Goal: Participate in discussion: Engage in conversation with other users on a specific topic

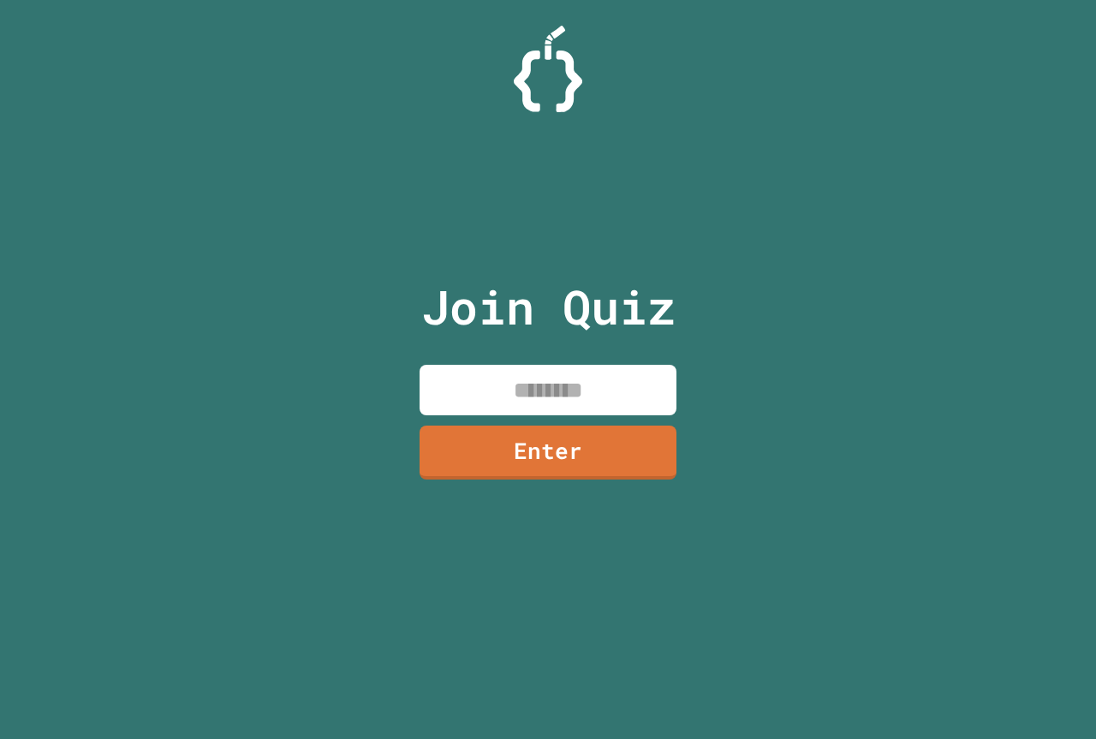
click at [515, 398] on input at bounding box center [548, 390] width 257 height 51
type input "********"
click at [525, 444] on link "Enter" at bounding box center [547, 451] width 261 height 57
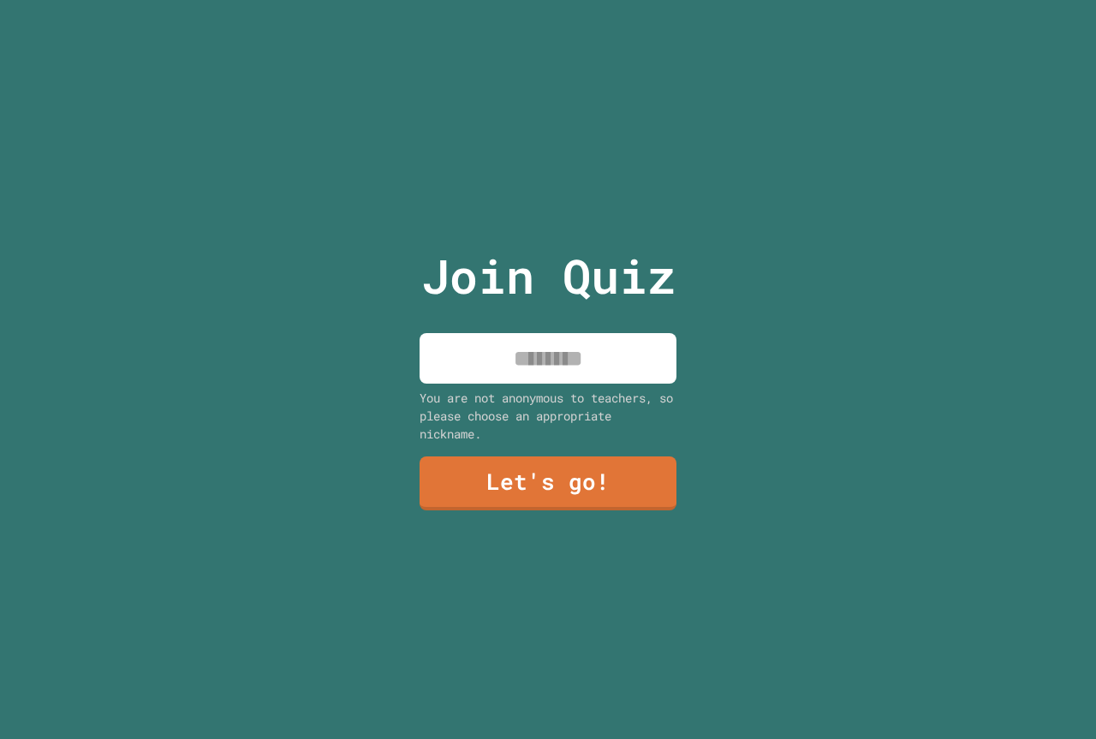
click at [550, 362] on input at bounding box center [548, 358] width 257 height 51
type input "**********"
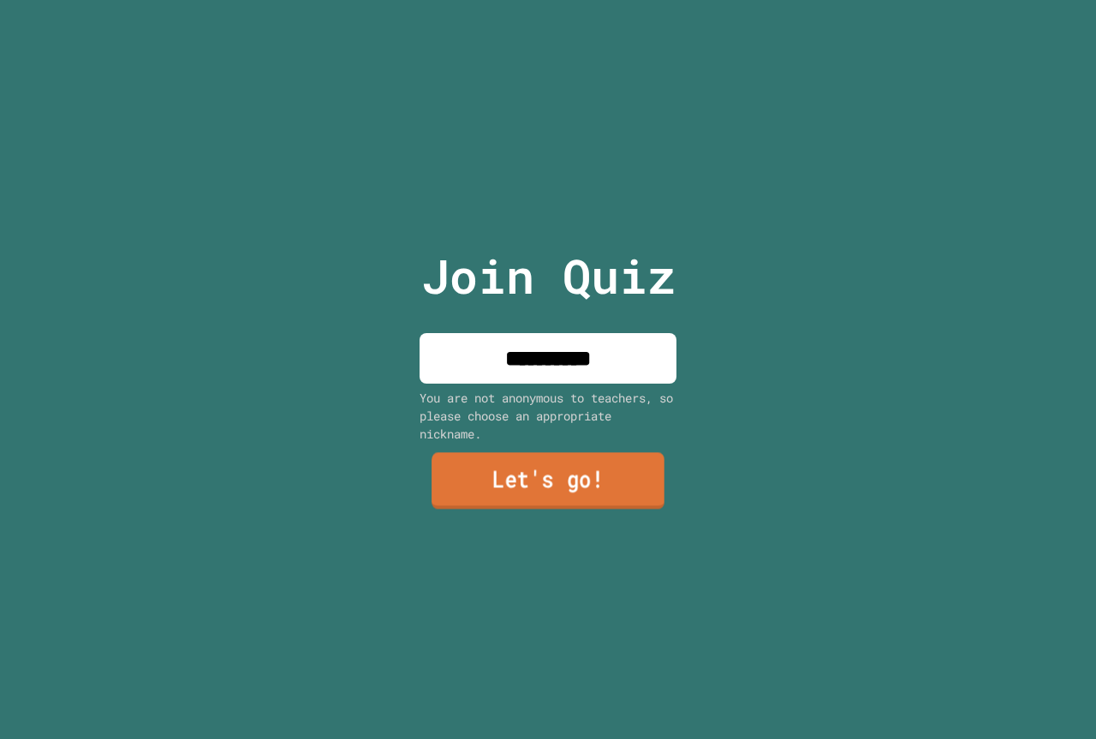
click at [579, 473] on link "Let's go!" at bounding box center [548, 481] width 233 height 57
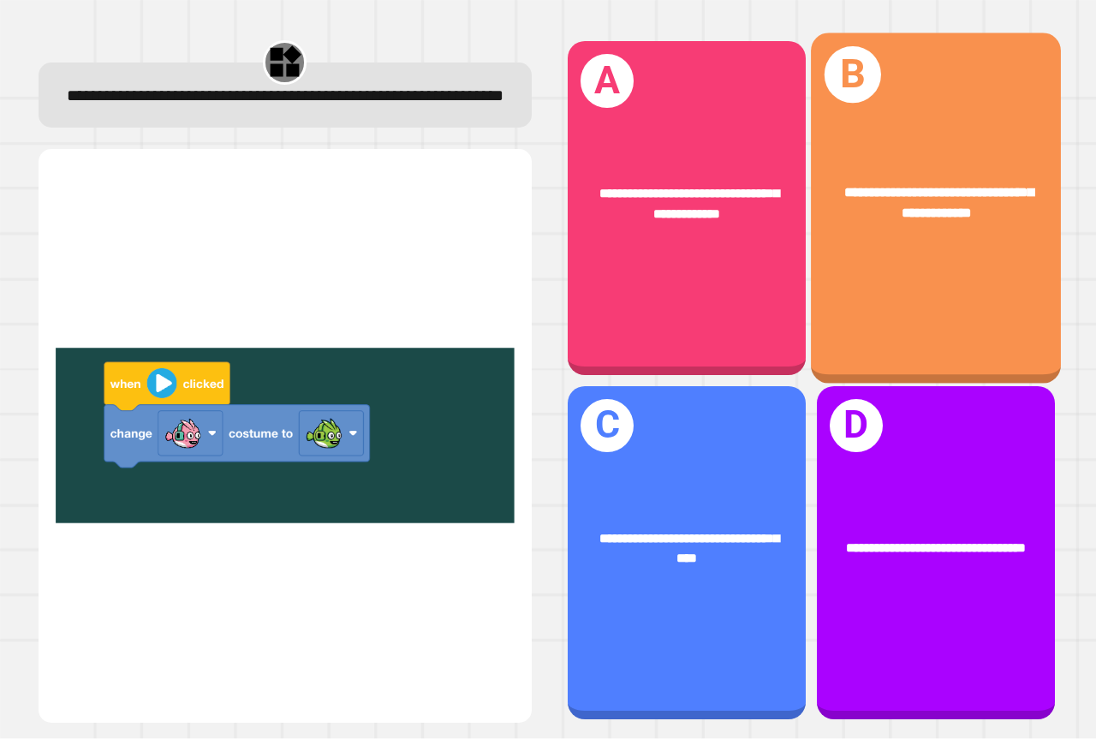
click at [851, 276] on div "**********" at bounding box center [936, 208] width 250 height 350
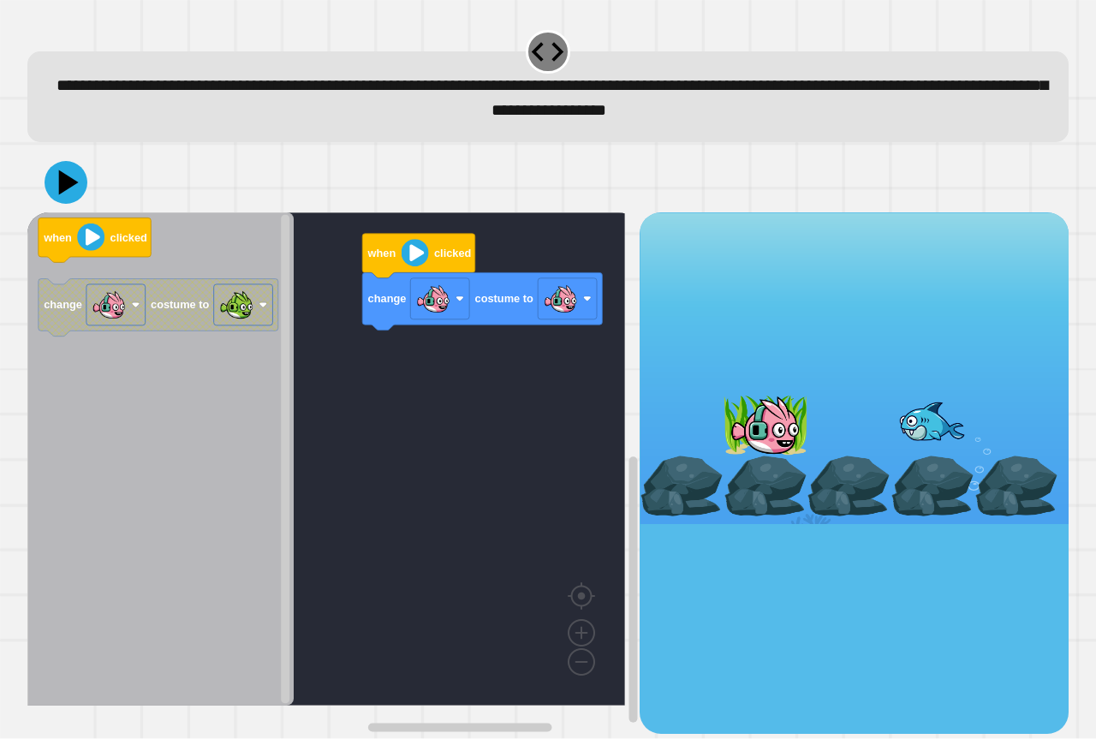
click at [323, 351] on div "change costume to when clicked when clicked change costume to" at bounding box center [333, 472] width 612 height 521
click at [414, 255] on image "Blockly Workspace" at bounding box center [415, 253] width 27 height 27
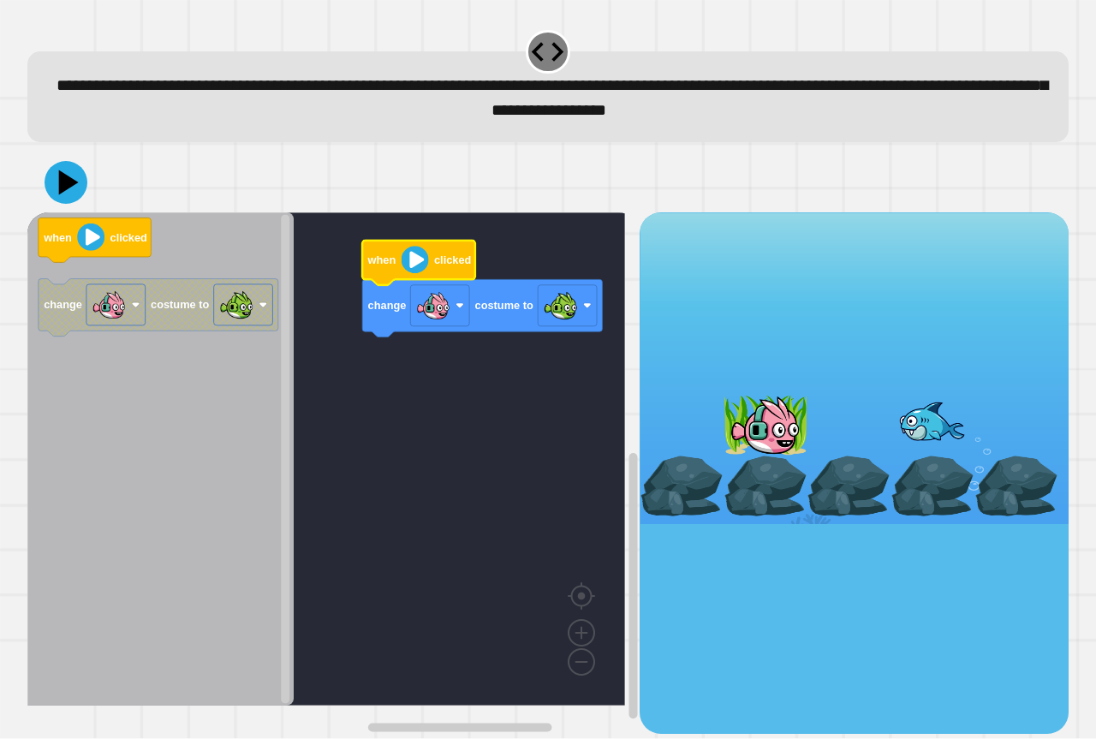
click at [413, 265] on image "Blockly Workspace" at bounding box center [415, 260] width 27 height 27
click at [419, 265] on image "Blockly Workspace" at bounding box center [415, 260] width 27 height 27
click at [417, 264] on image "Blockly Workspace" at bounding box center [415, 260] width 27 height 27
click at [416, 262] on image "Blockly Workspace" at bounding box center [415, 260] width 27 height 27
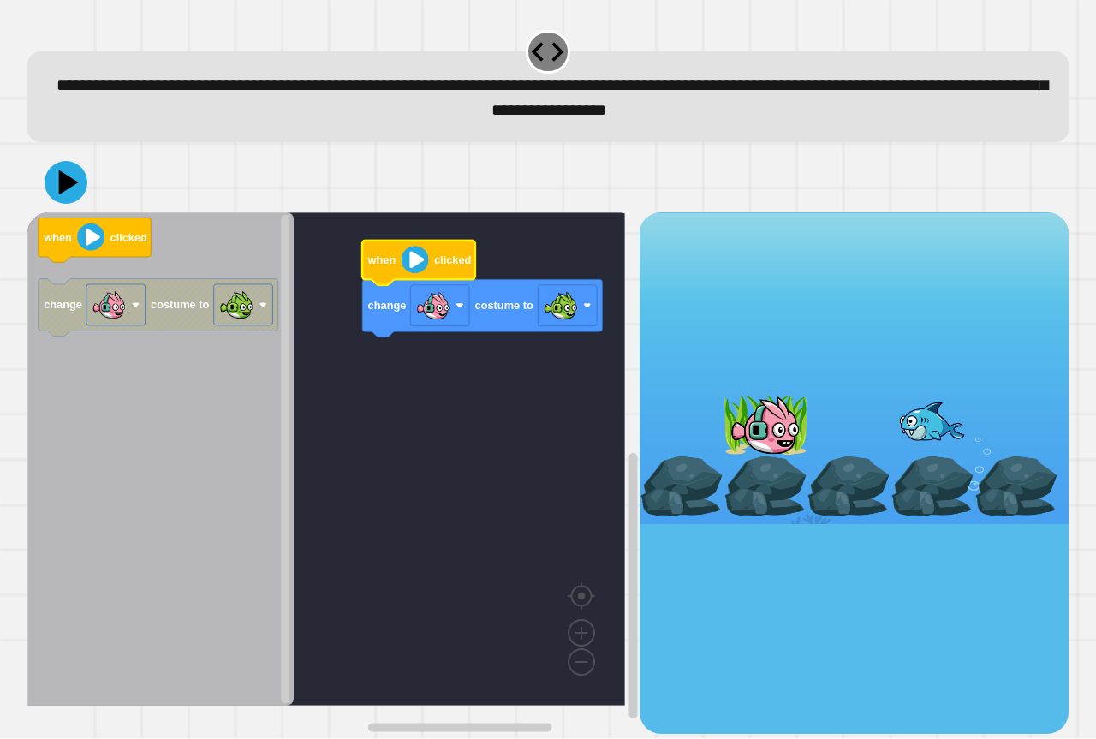
click at [416, 262] on image "Blockly Workspace" at bounding box center [415, 260] width 27 height 27
click at [59, 180] on icon at bounding box center [69, 183] width 24 height 30
drag, startPoint x: 88, startPoint y: 154, endPoint x: 91, endPoint y: 145, distance: 9.8
click at [90, 147] on div "**********" at bounding box center [548, 380] width 1052 height 717
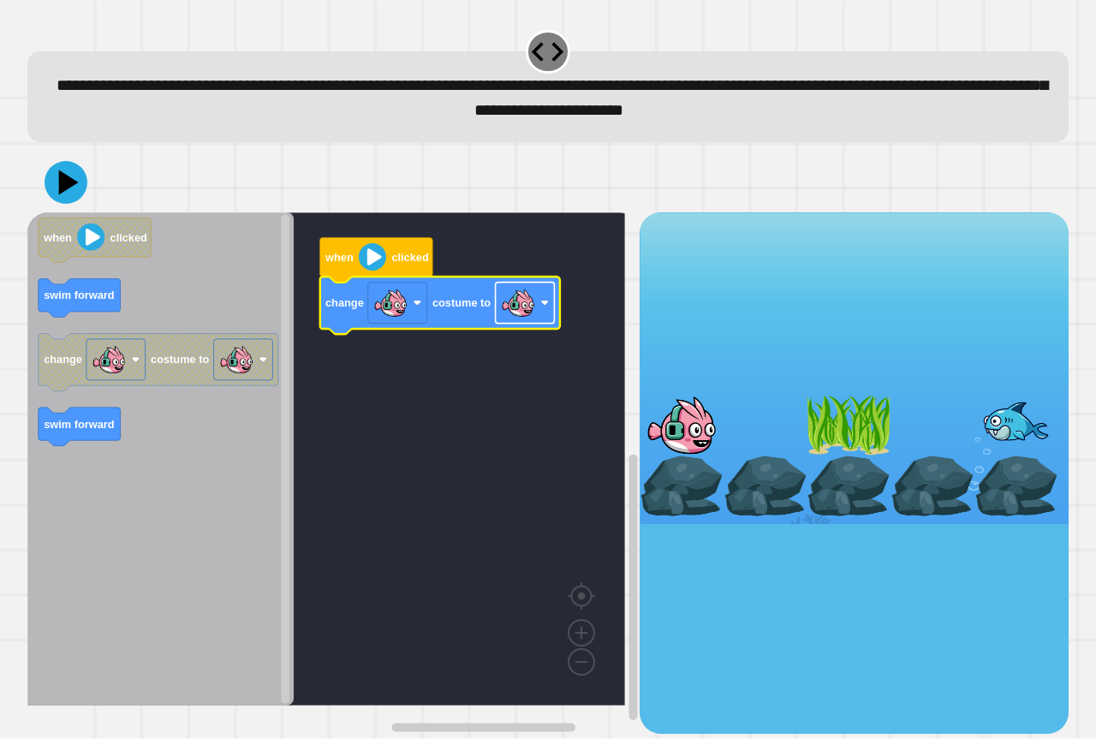
click at [531, 324] on rect "Blockly Workspace" at bounding box center [525, 303] width 59 height 41
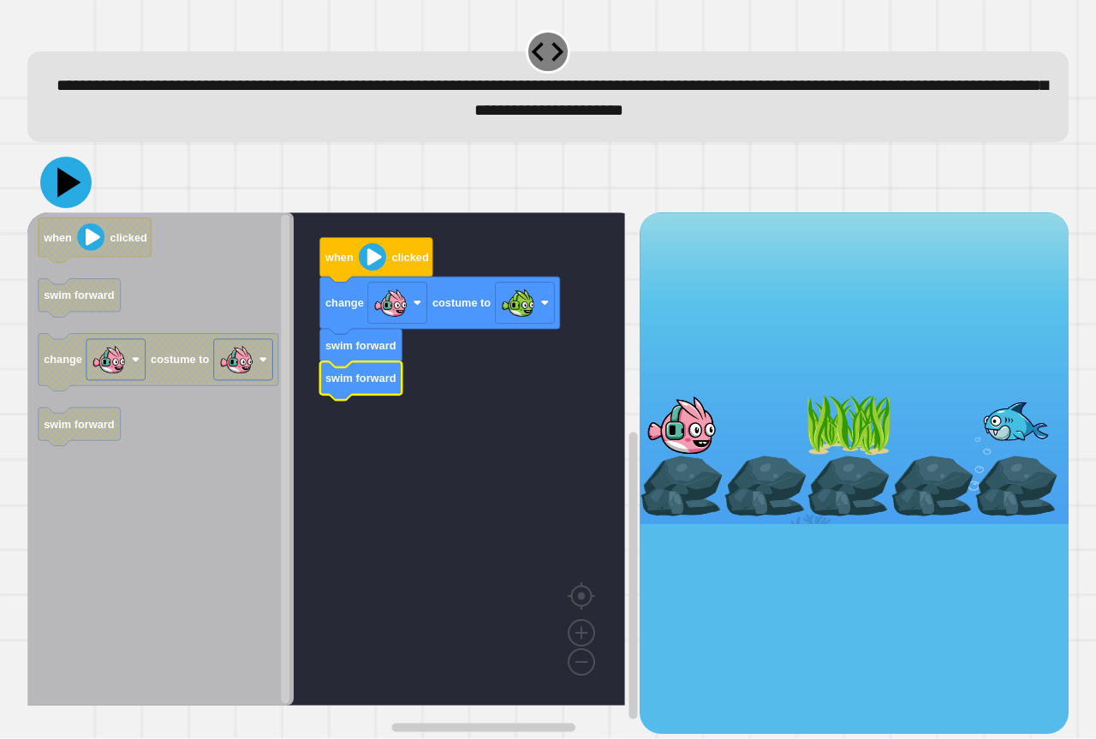
click at [77, 173] on icon at bounding box center [65, 182] width 51 height 51
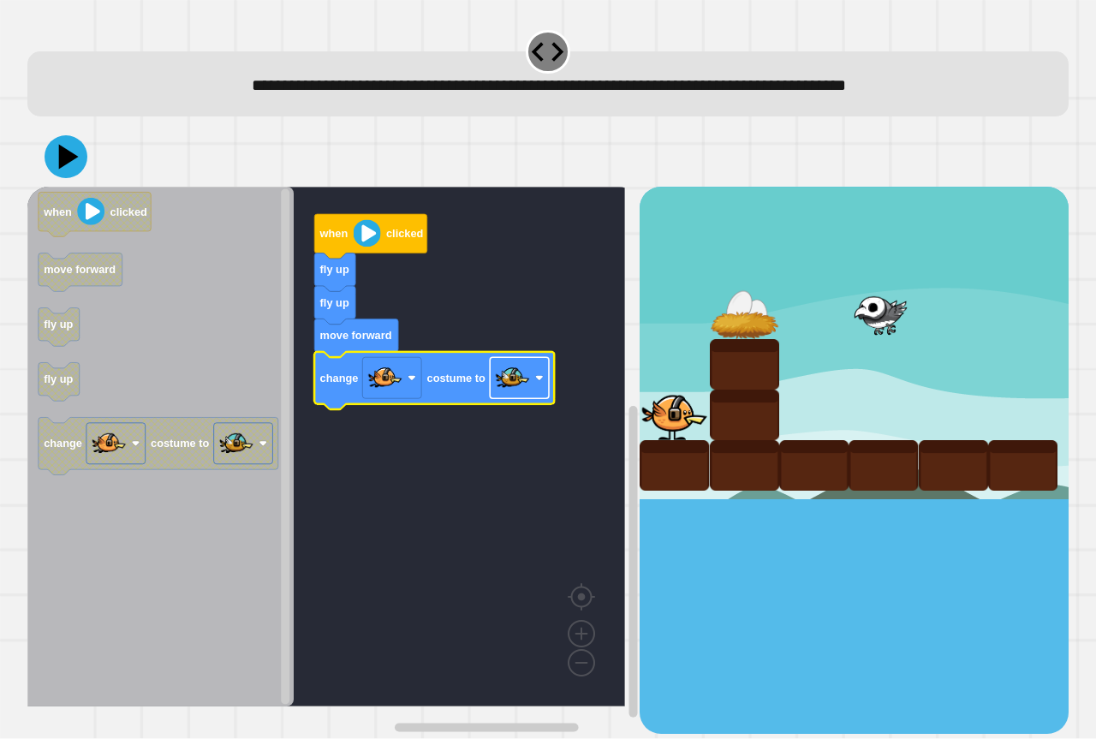
click at [518, 391] on image "Blockly Workspace" at bounding box center [513, 378] width 34 height 34
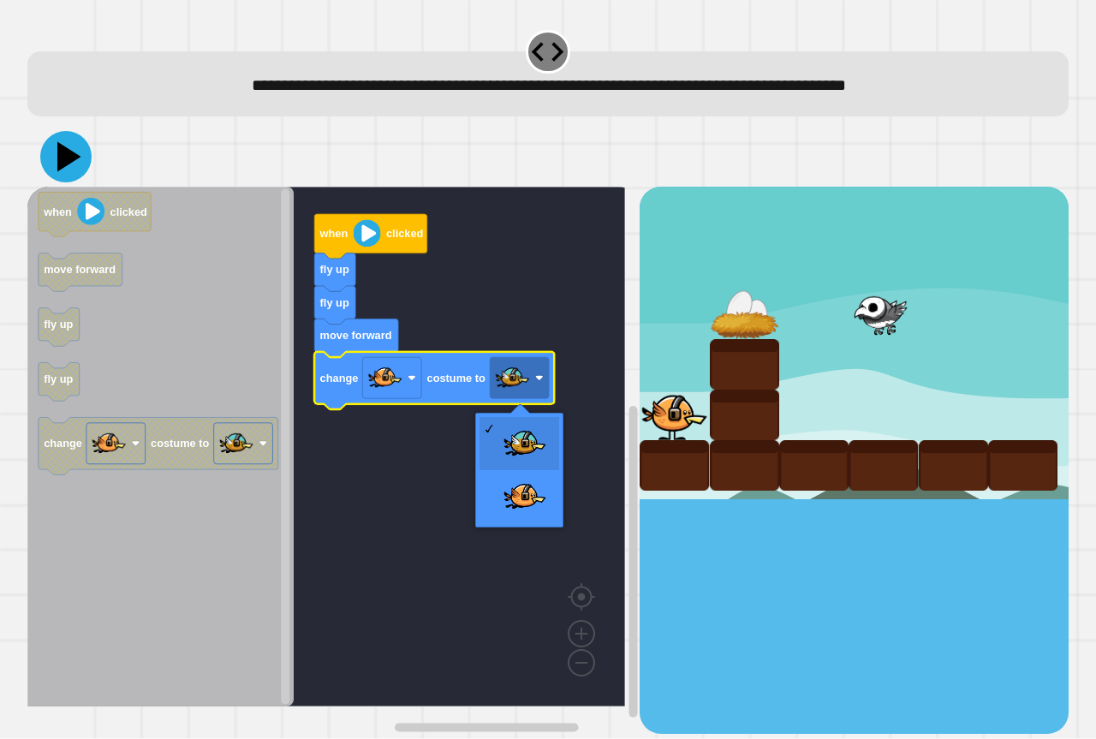
click at [57, 158] on icon at bounding box center [65, 156] width 51 height 51
click at [424, 291] on rect "Blockly Workspace" at bounding box center [326, 447] width 598 height 520
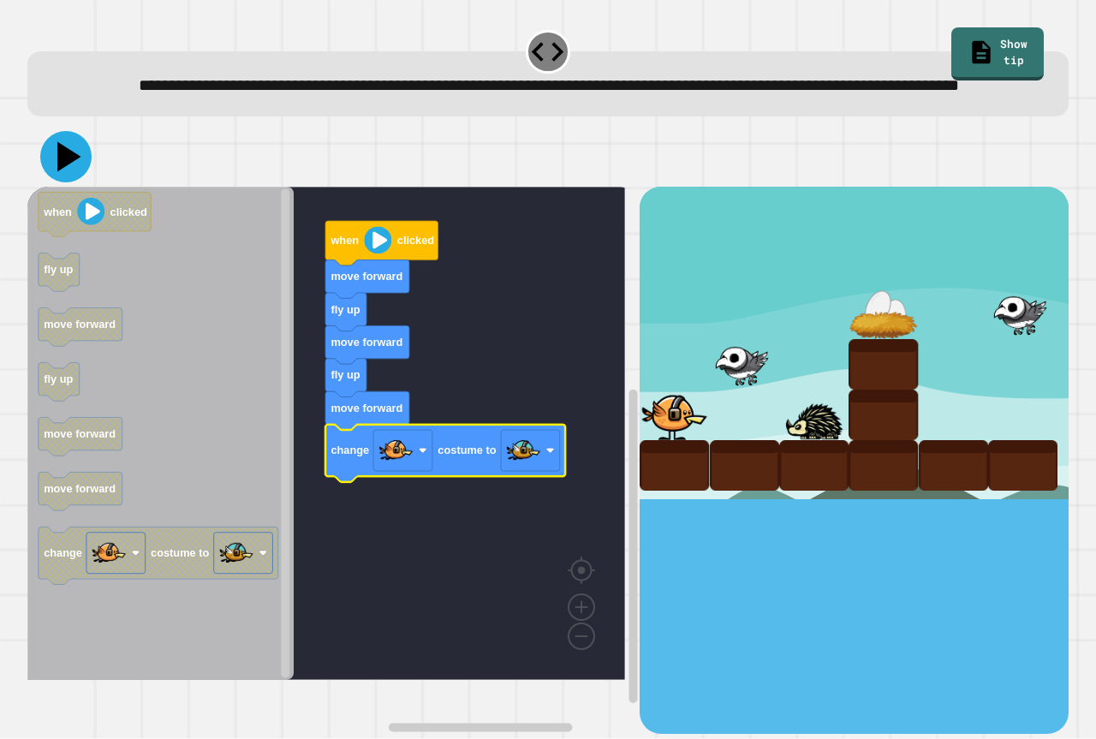
click at [73, 182] on icon at bounding box center [65, 156] width 51 height 51
click at [63, 182] on icon at bounding box center [65, 156] width 51 height 51
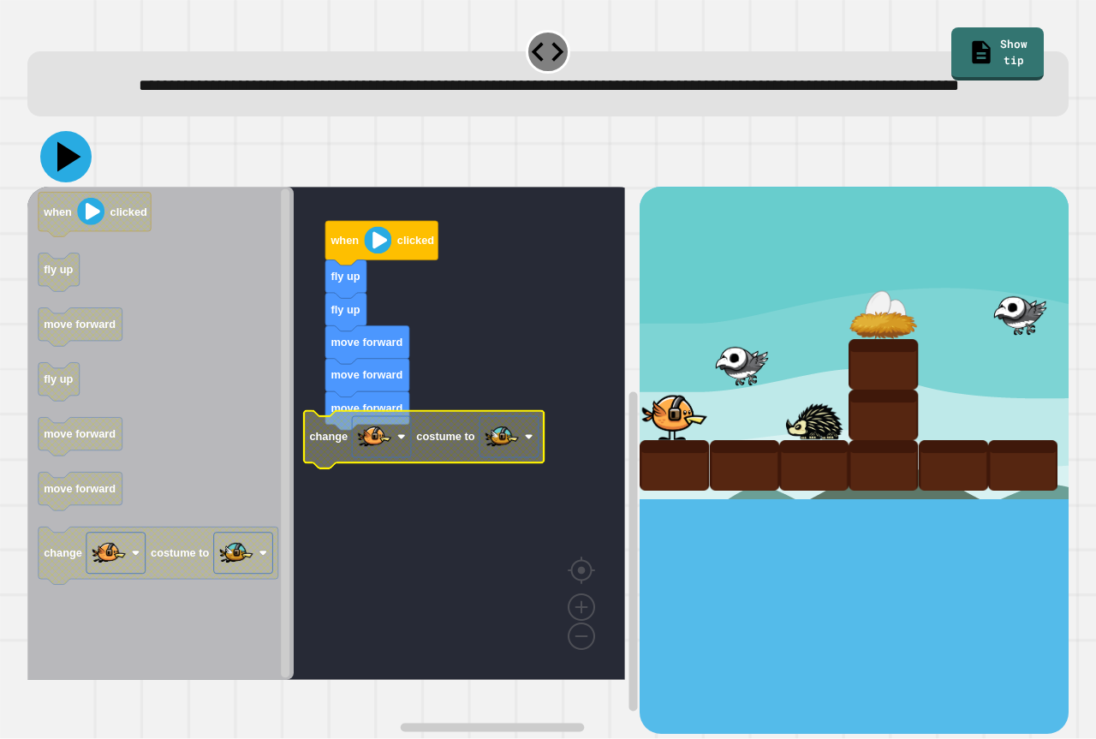
click at [74, 182] on icon at bounding box center [65, 156] width 51 height 51
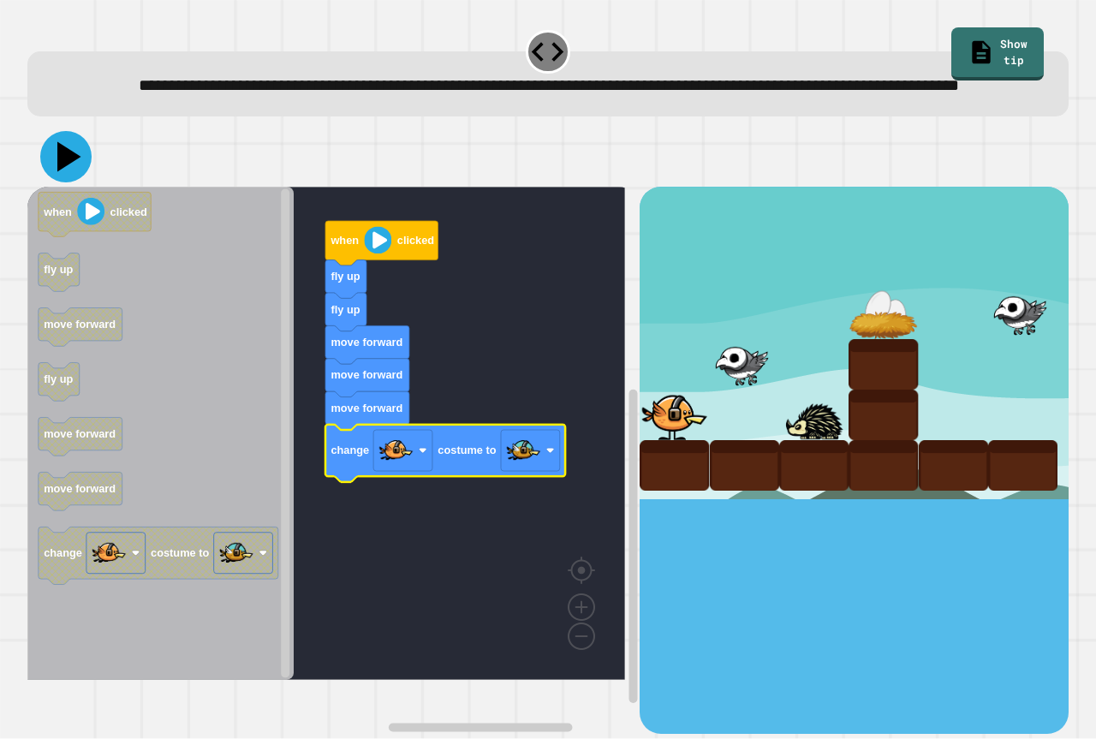
click at [61, 172] on icon at bounding box center [69, 157] width 24 height 30
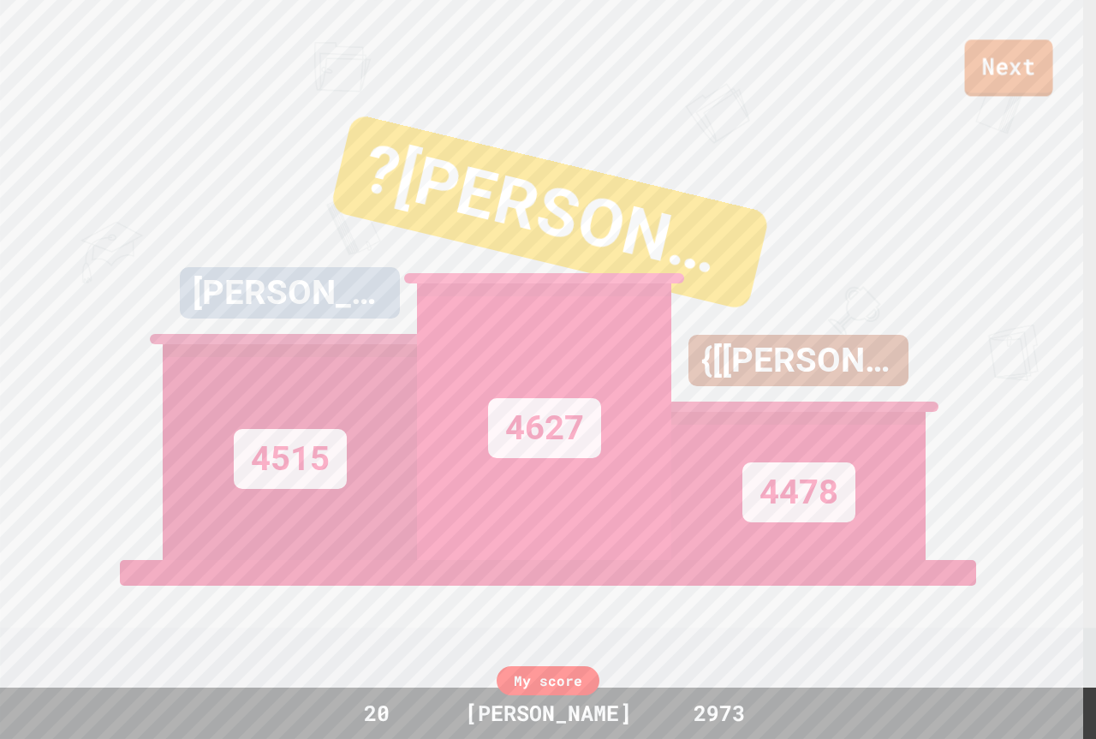
drag, startPoint x: 1022, startPoint y: 58, endPoint x: 1034, endPoint y: 67, distance: 15.4
click at [1034, 67] on link "Next" at bounding box center [1009, 67] width 88 height 57
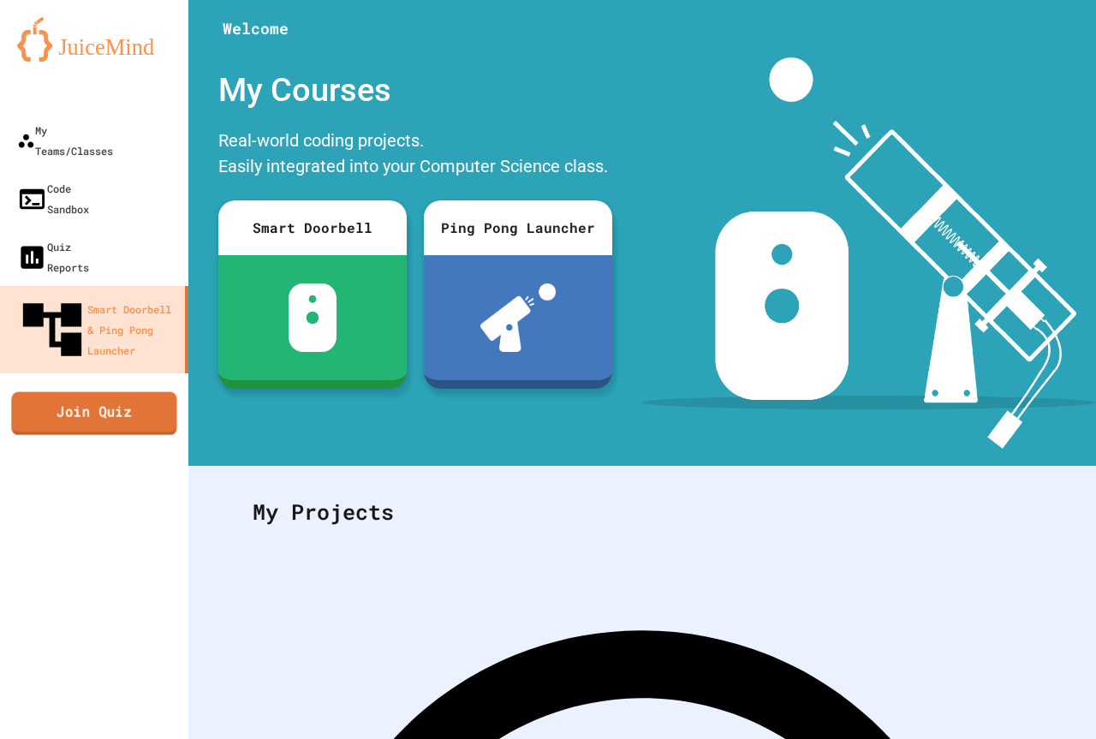
click at [138, 391] on link "Join Quiz" at bounding box center [93, 412] width 165 height 43
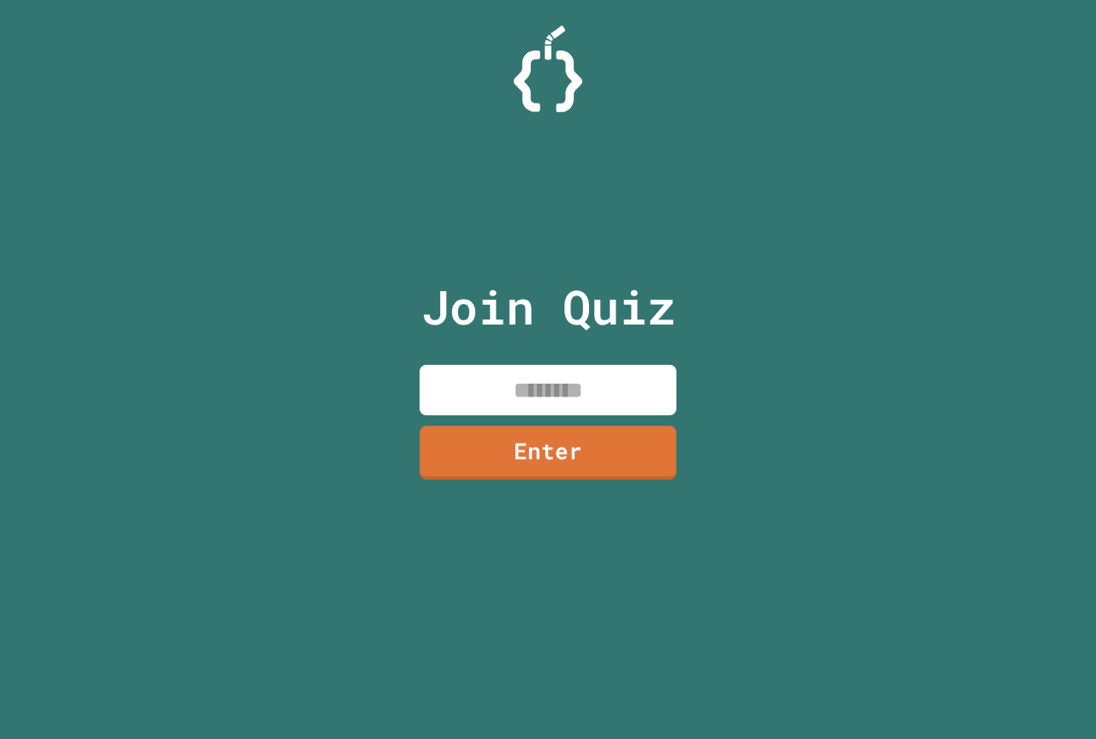
click at [631, 402] on input at bounding box center [548, 390] width 257 height 51
type input "*"
type input "********"
click at [522, 461] on link "Enter" at bounding box center [547, 450] width 255 height 57
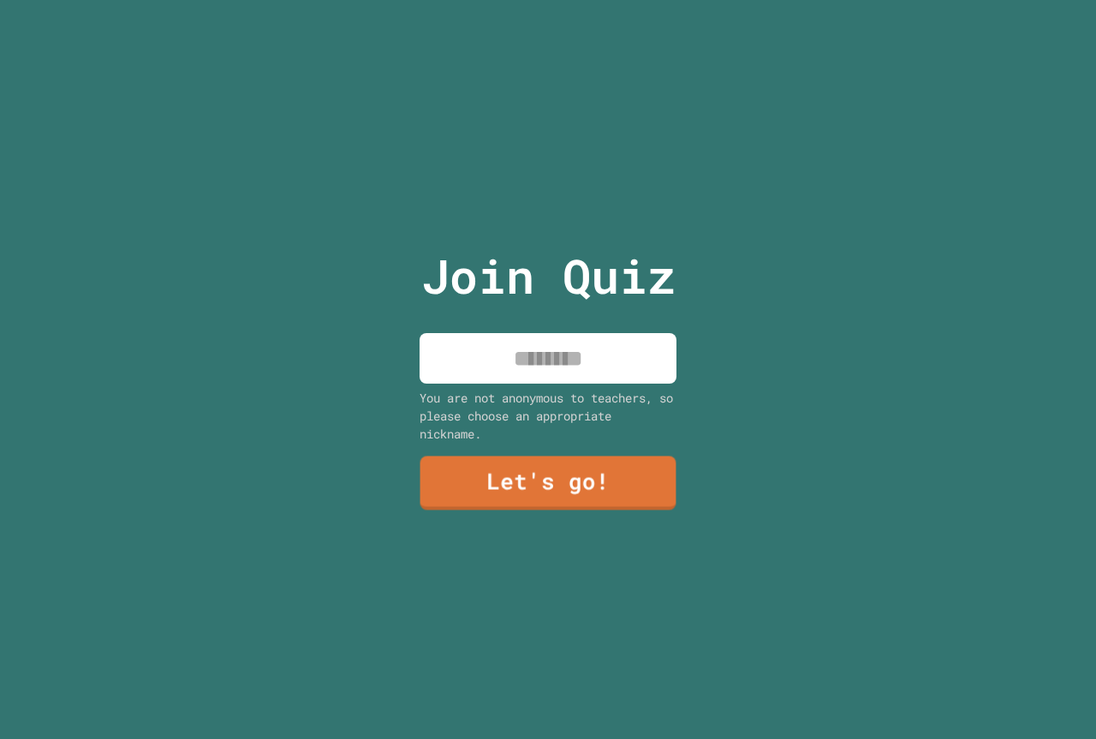
click at [541, 343] on input at bounding box center [548, 358] width 257 height 51
type input "**********"
click at [490, 491] on link "Let's go!" at bounding box center [548, 482] width 259 height 57
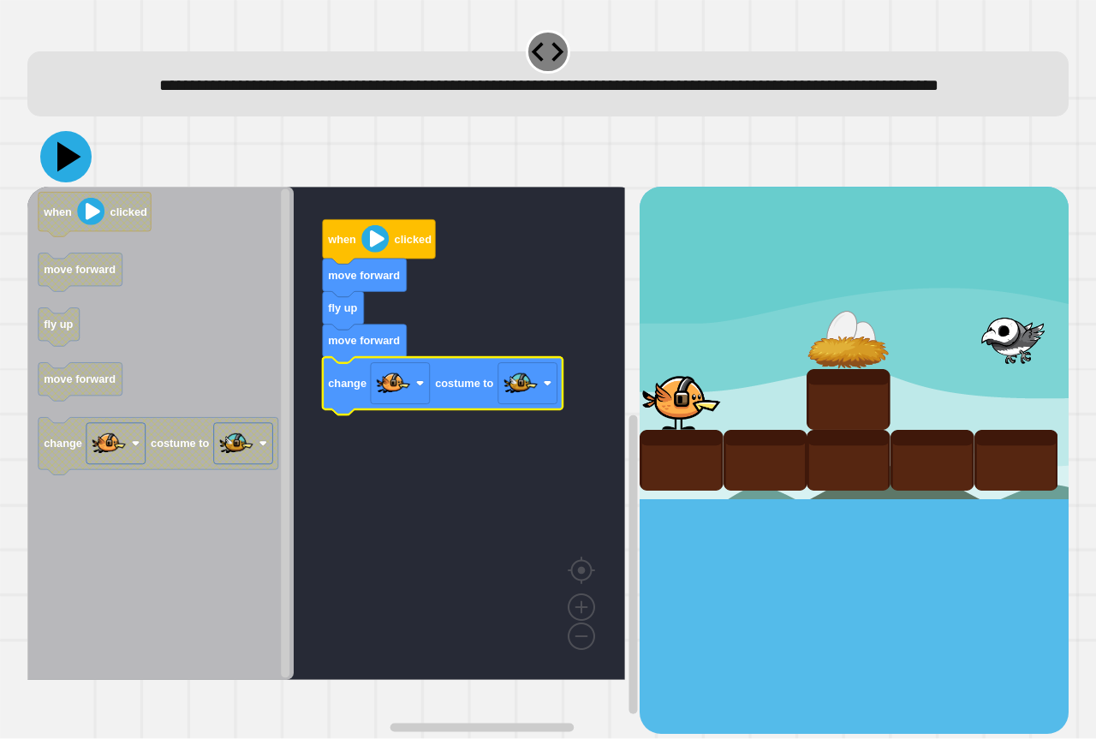
click at [57, 177] on icon at bounding box center [65, 156] width 51 height 51
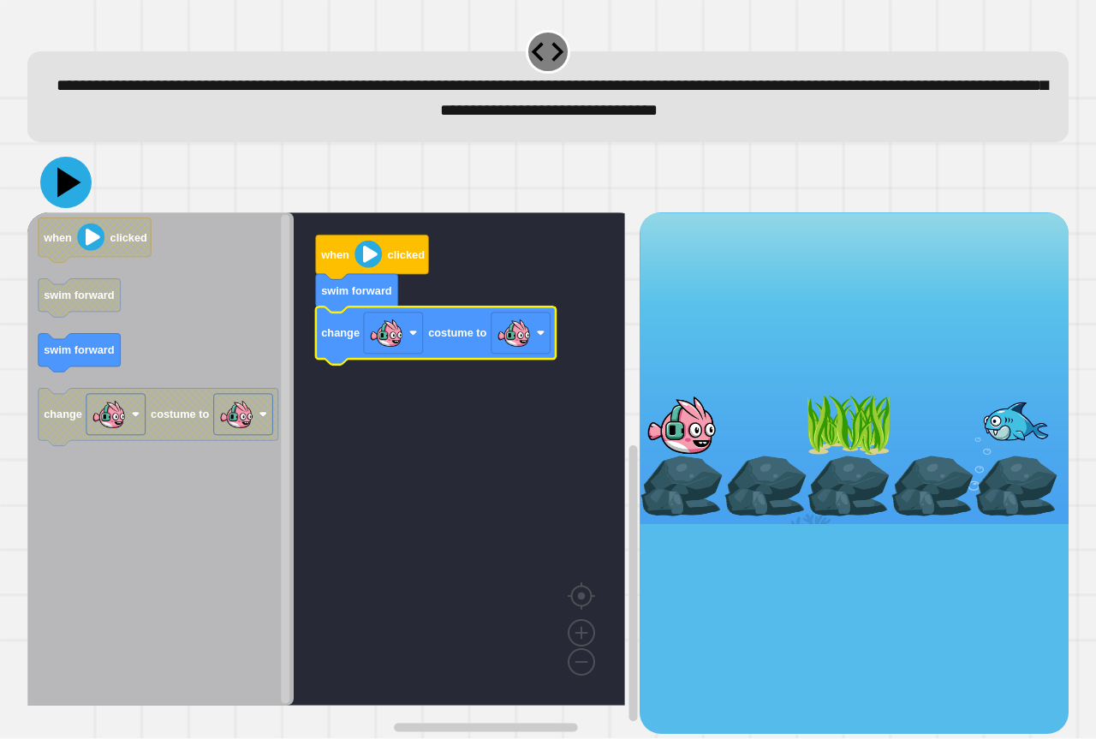
click at [59, 178] on icon at bounding box center [69, 183] width 24 height 30
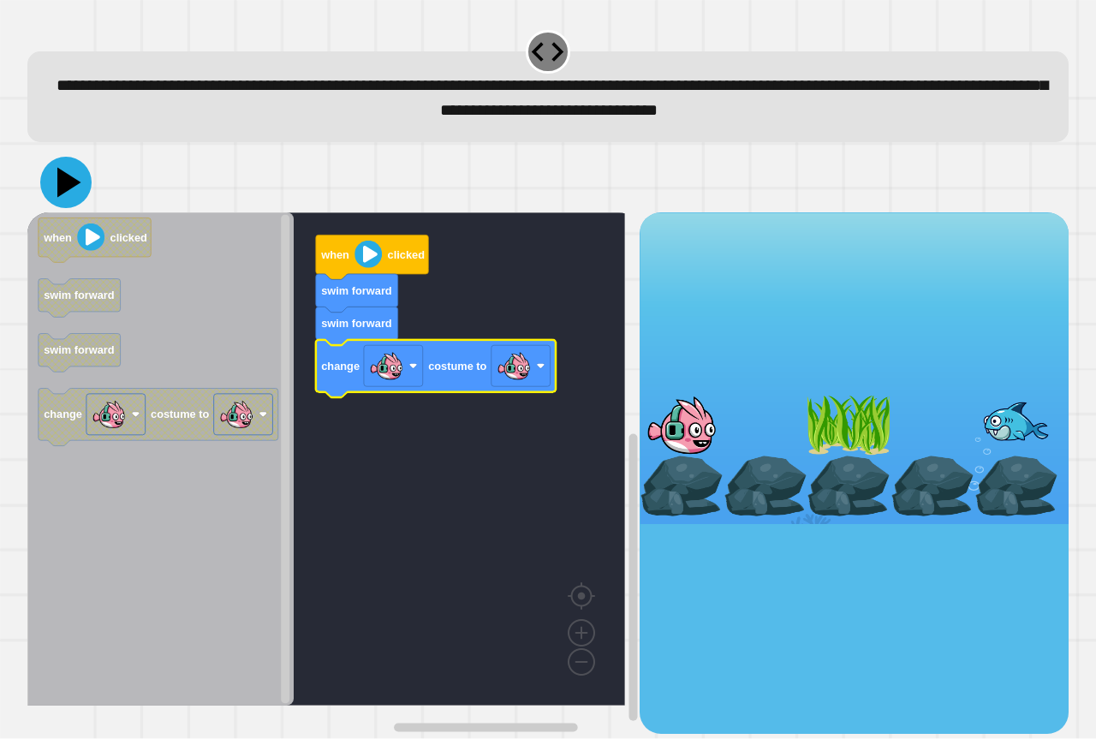
click at [72, 189] on icon at bounding box center [65, 182] width 51 height 51
click at [534, 373] on rect "Blockly Workspace" at bounding box center [520, 366] width 59 height 41
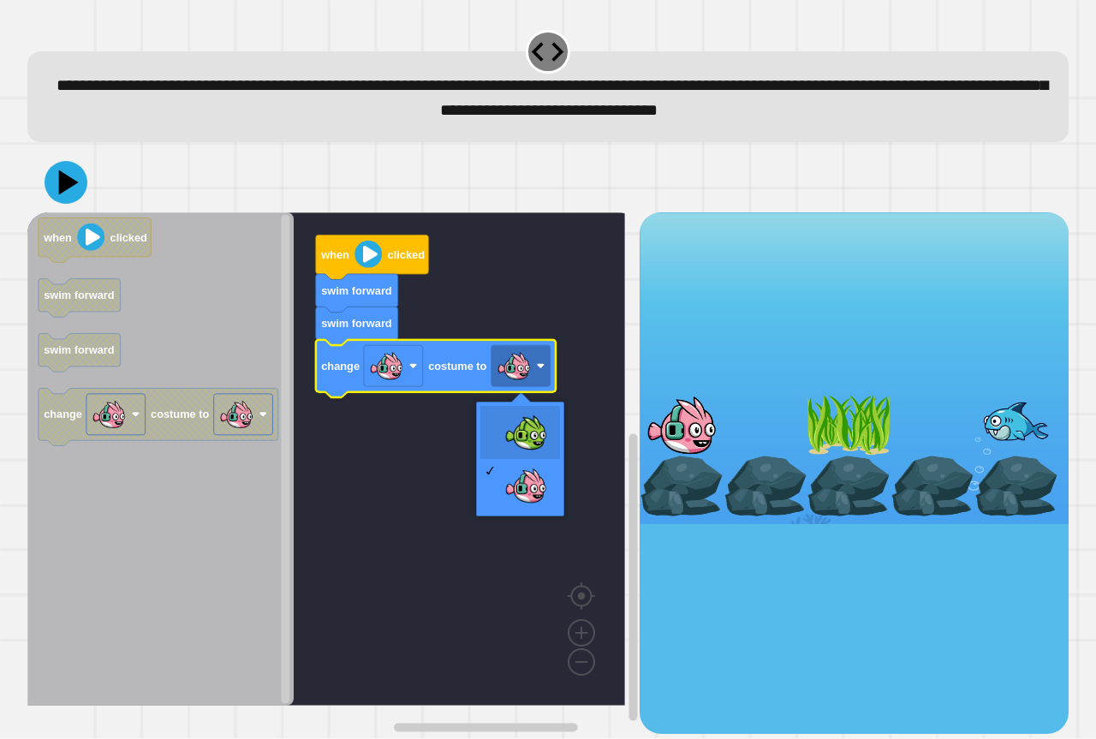
drag, startPoint x: 493, startPoint y: 430, endPoint x: 448, endPoint y: 351, distance: 90.9
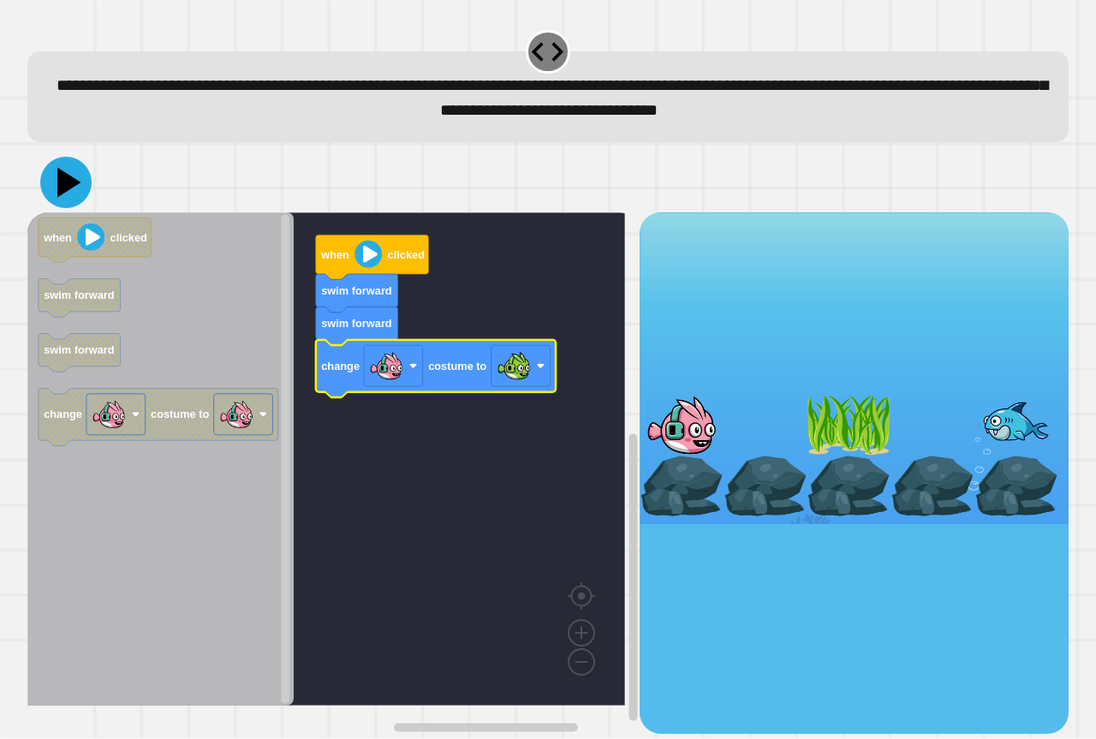
click at [51, 180] on icon at bounding box center [65, 182] width 51 height 51
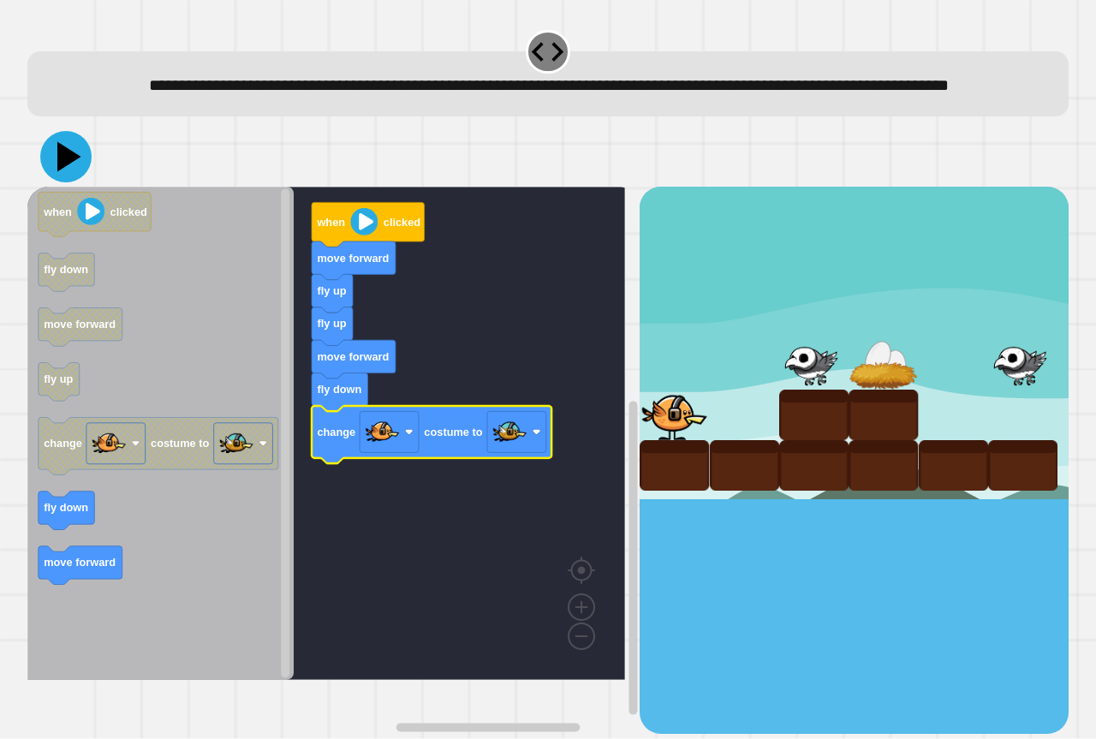
click at [72, 172] on icon at bounding box center [69, 157] width 24 height 30
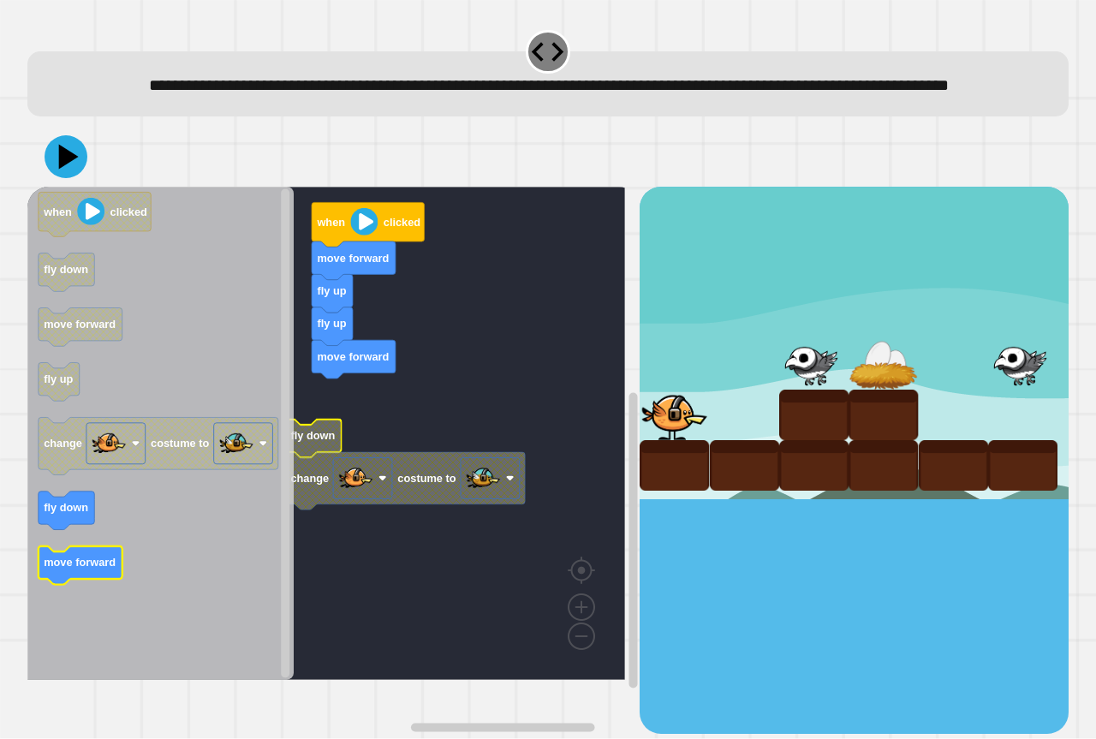
click at [84, 602] on icon "when clicked fly down move forward fly up change costume to fly down move forwa…" at bounding box center [160, 433] width 266 height 493
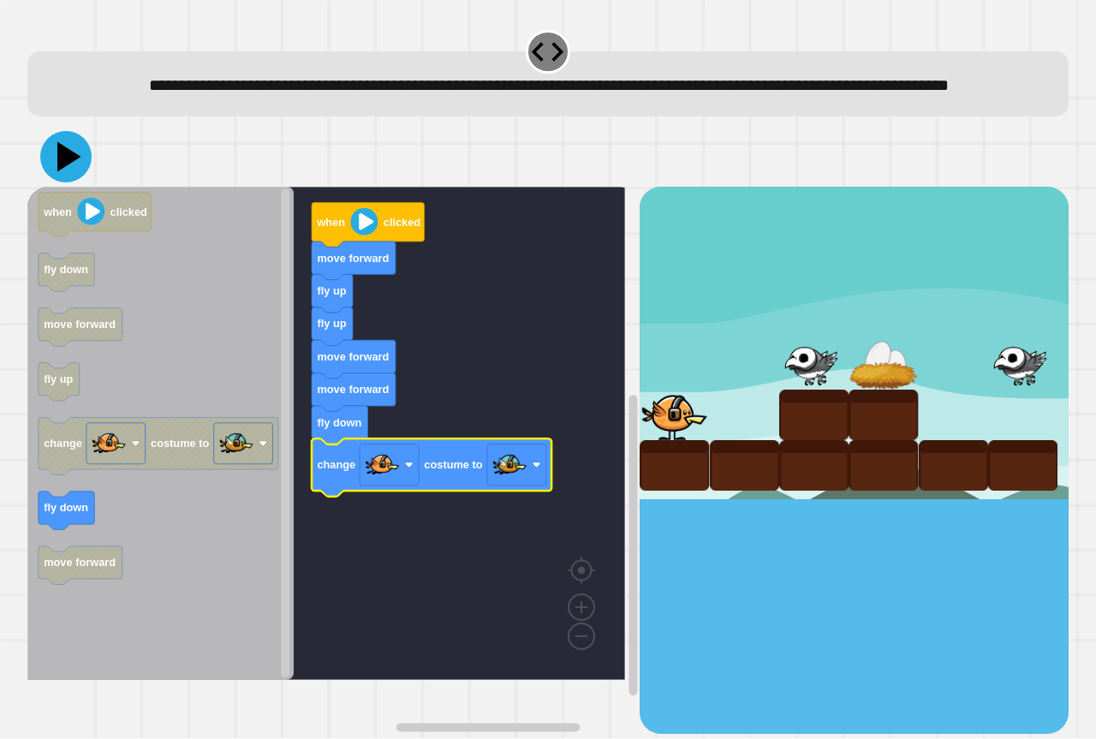
drag, startPoint x: 293, startPoint y: 194, endPoint x: 88, endPoint y: 176, distance: 205.4
click at [85, 179] on div at bounding box center [547, 157] width 1041 height 60
click at [90, 174] on div at bounding box center [547, 157] width 1041 height 60
click at [76, 185] on div at bounding box center [547, 157] width 1041 height 60
drag, startPoint x: 126, startPoint y: 194, endPoint x: 114, endPoint y: 172, distance: 25.3
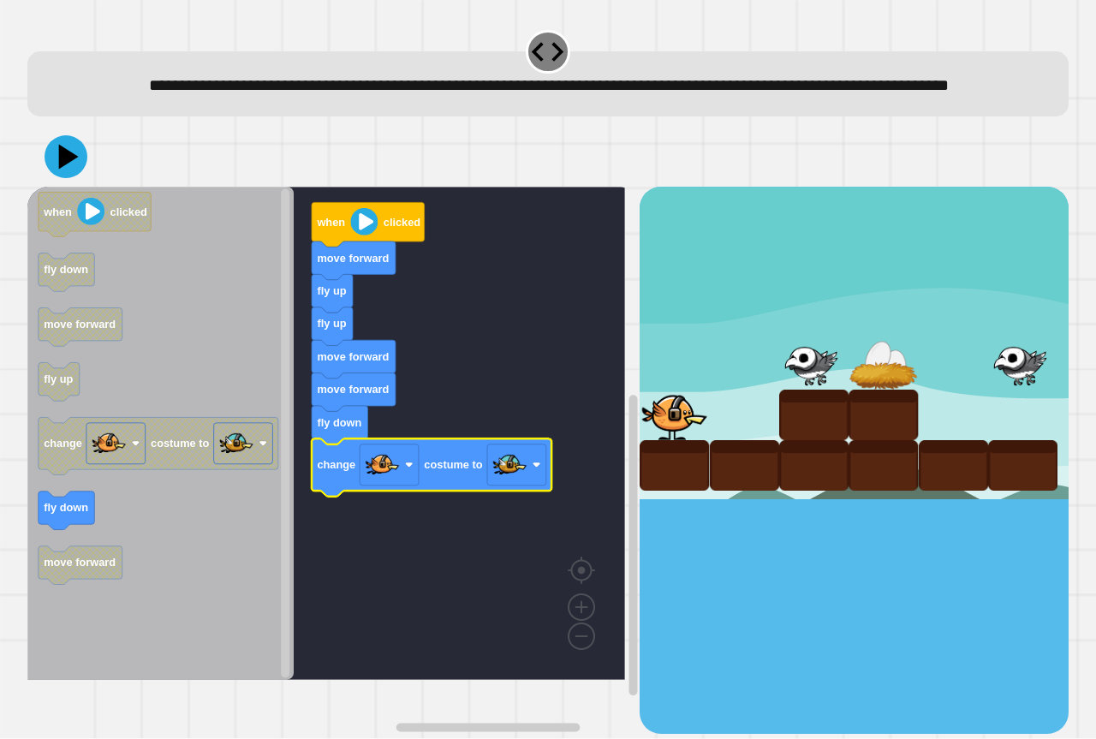
click at [40, 183] on div at bounding box center [547, 157] width 1041 height 60
click at [79, 178] on icon at bounding box center [65, 156] width 51 height 51
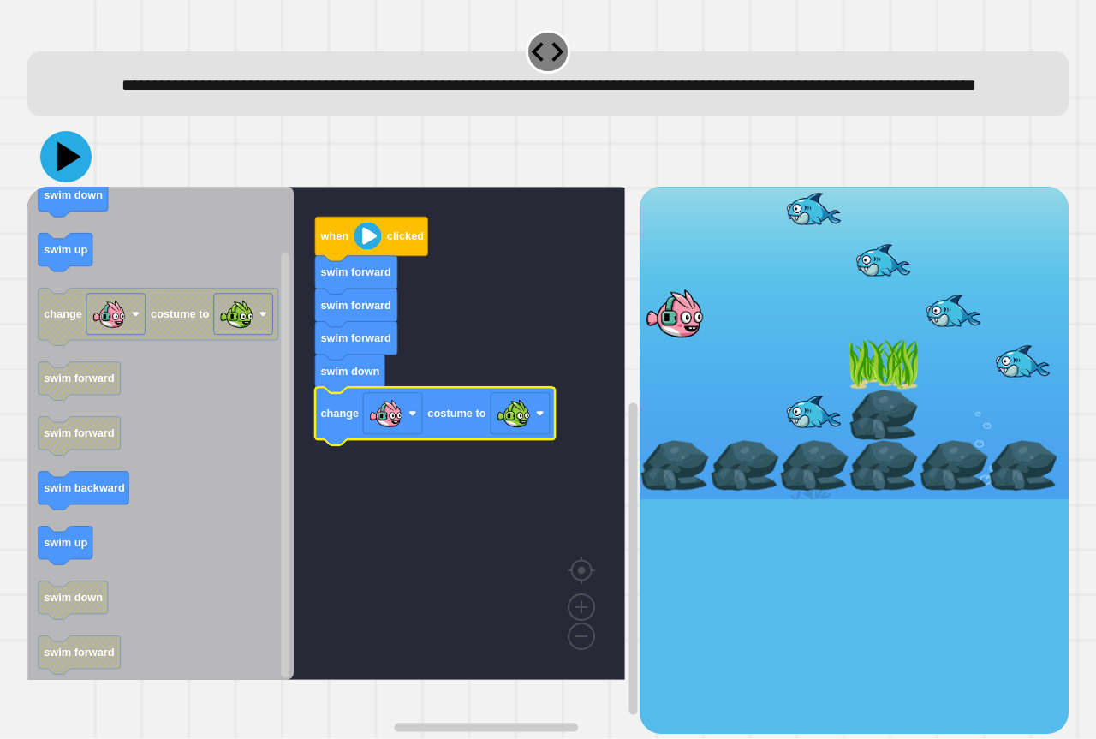
click at [73, 182] on icon at bounding box center [65, 156] width 51 height 51
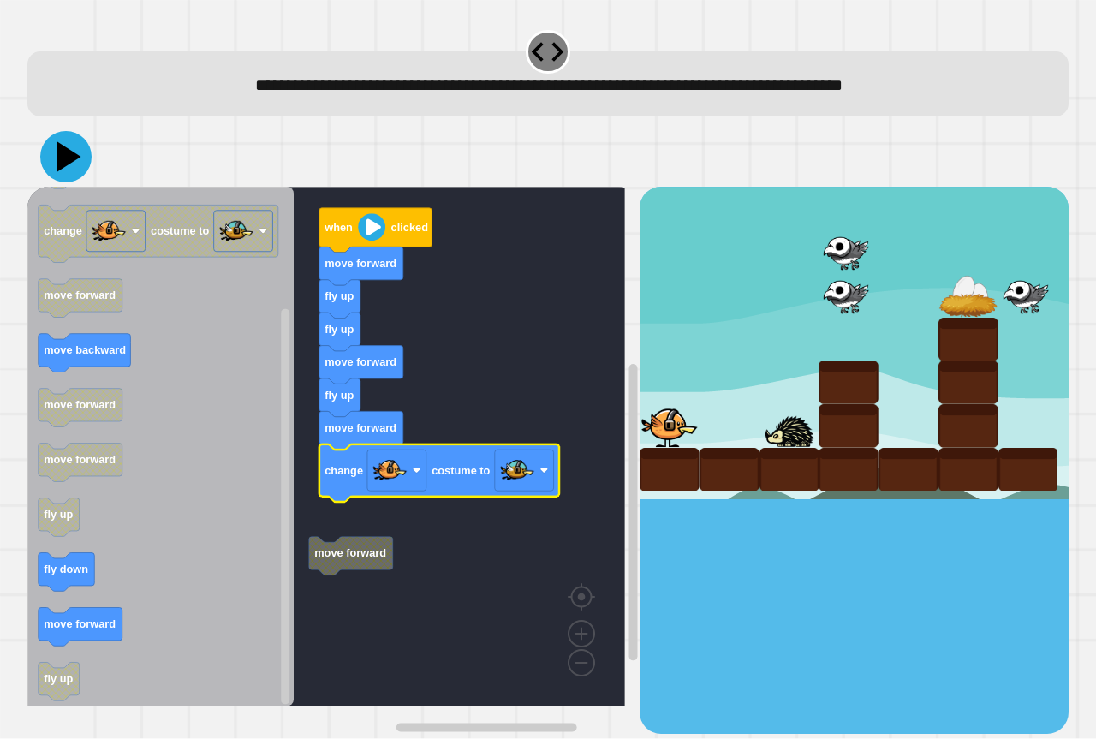
click at [74, 170] on icon at bounding box center [65, 156] width 51 height 51
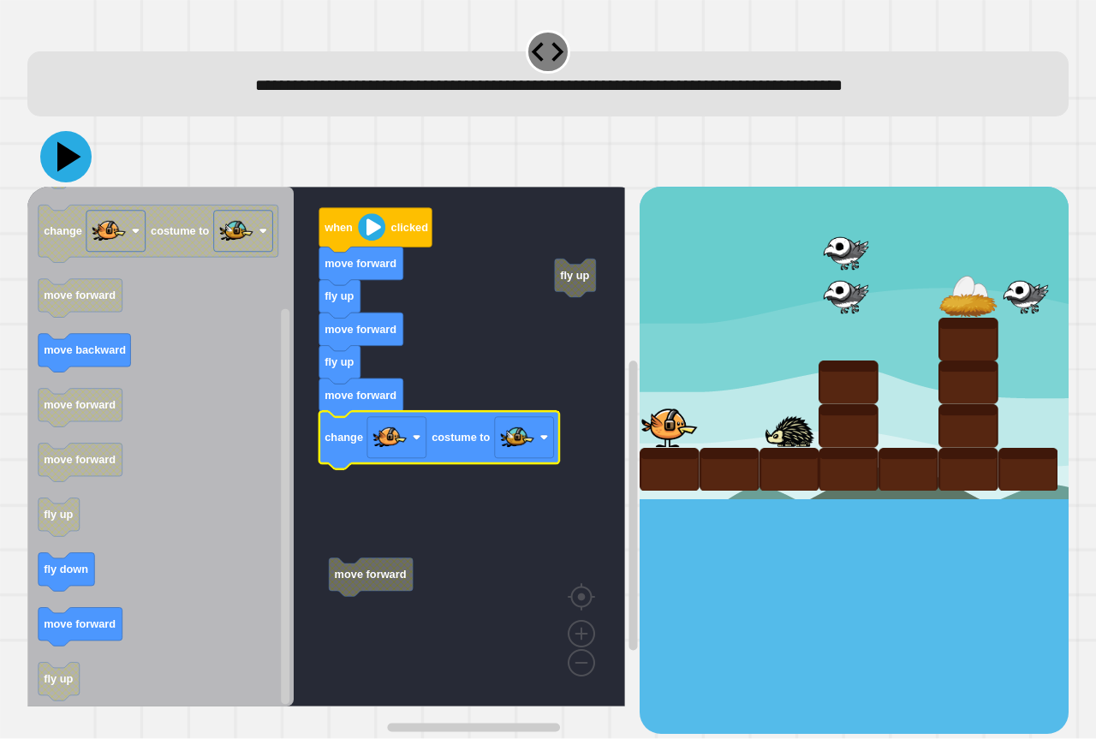
click at [77, 158] on icon at bounding box center [65, 156] width 51 height 51
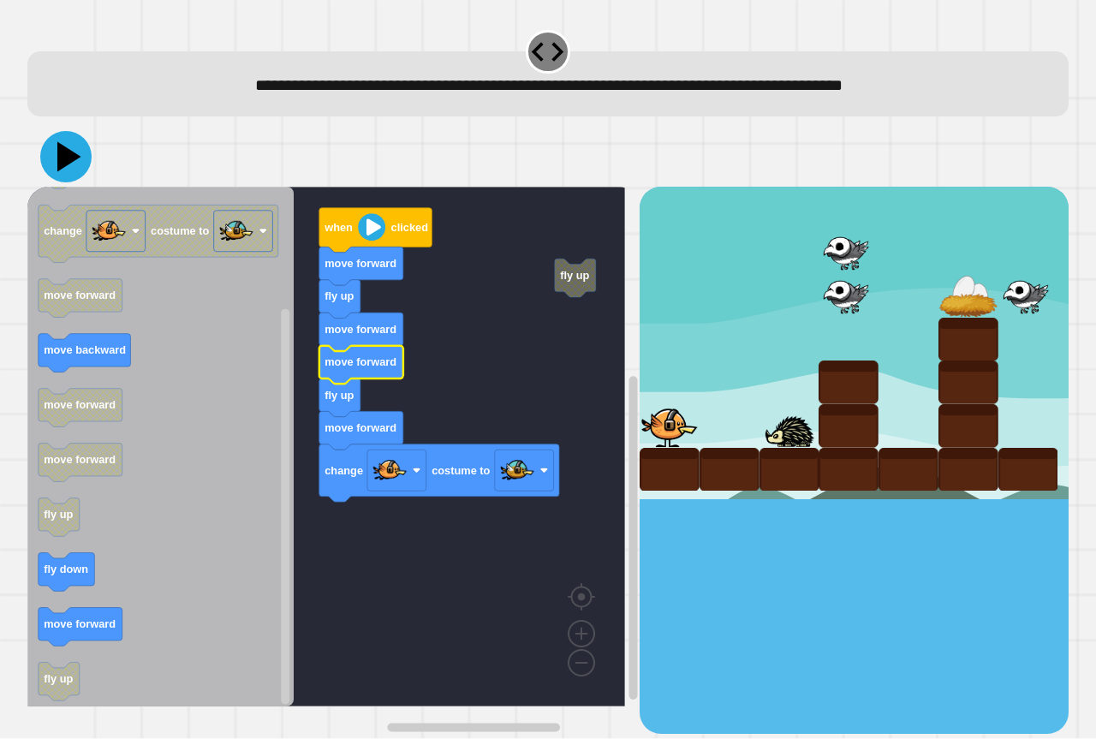
click at [68, 162] on icon at bounding box center [69, 157] width 24 height 30
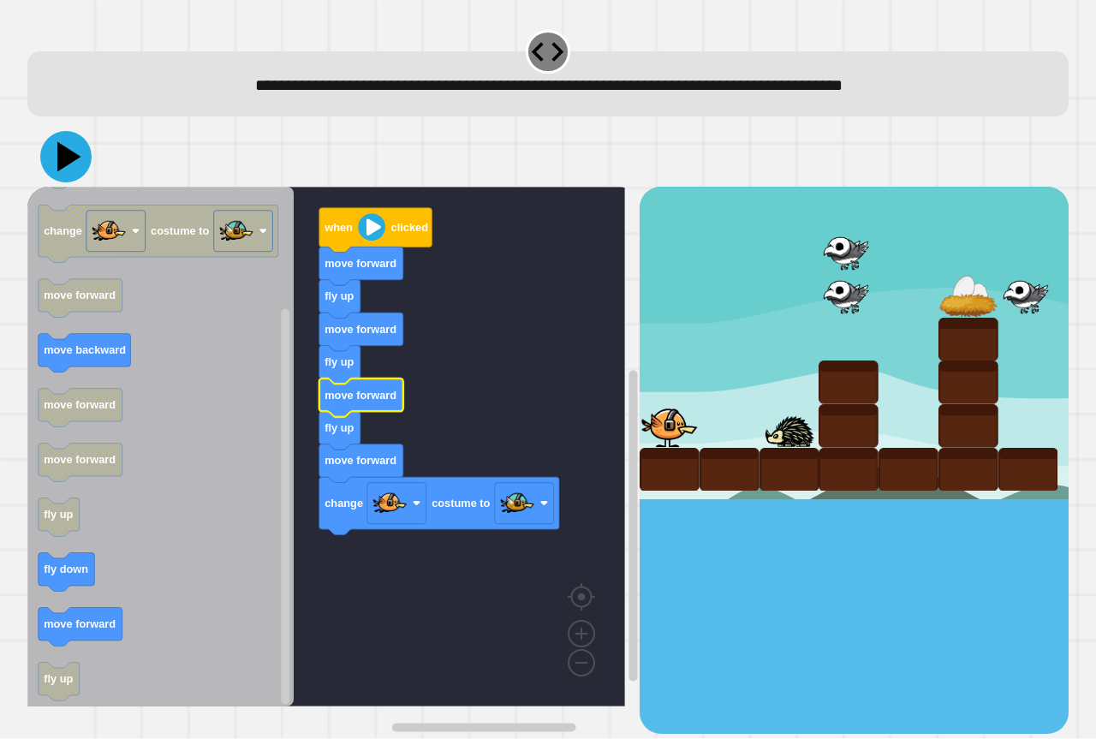
click at [66, 159] on icon at bounding box center [69, 157] width 24 height 30
click at [67, 154] on icon at bounding box center [69, 157] width 24 height 30
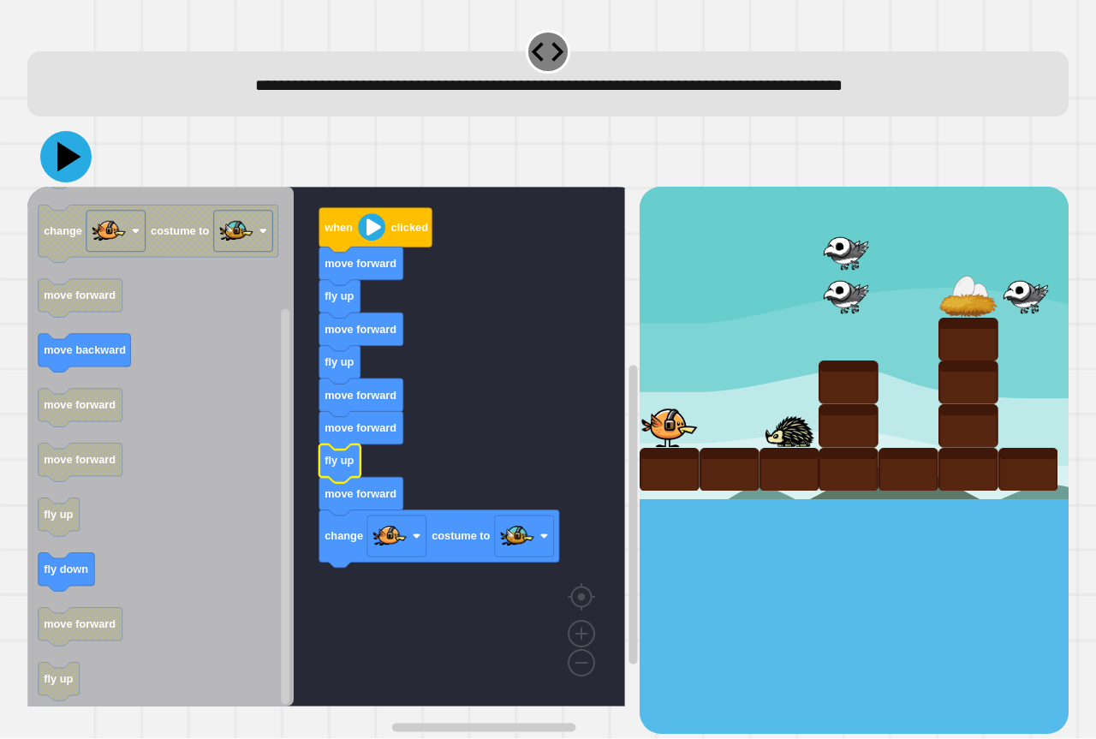
click at [54, 152] on icon at bounding box center [65, 156] width 51 height 51
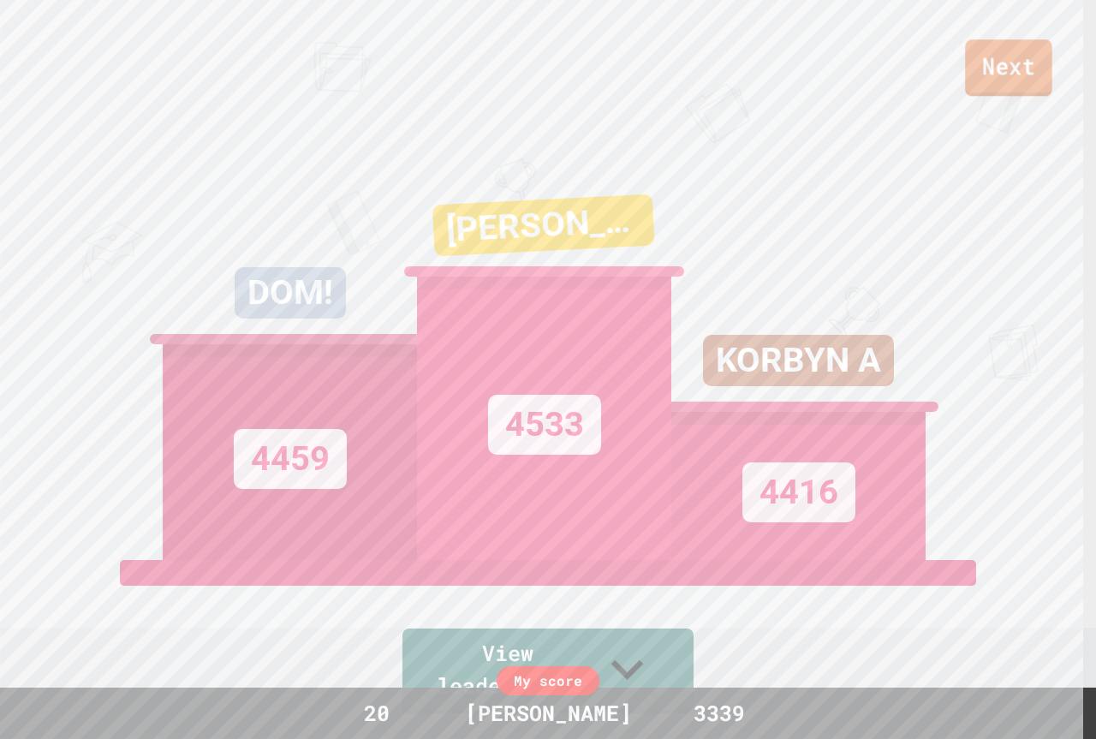
click at [979, 79] on link "Next" at bounding box center [1008, 67] width 87 height 57
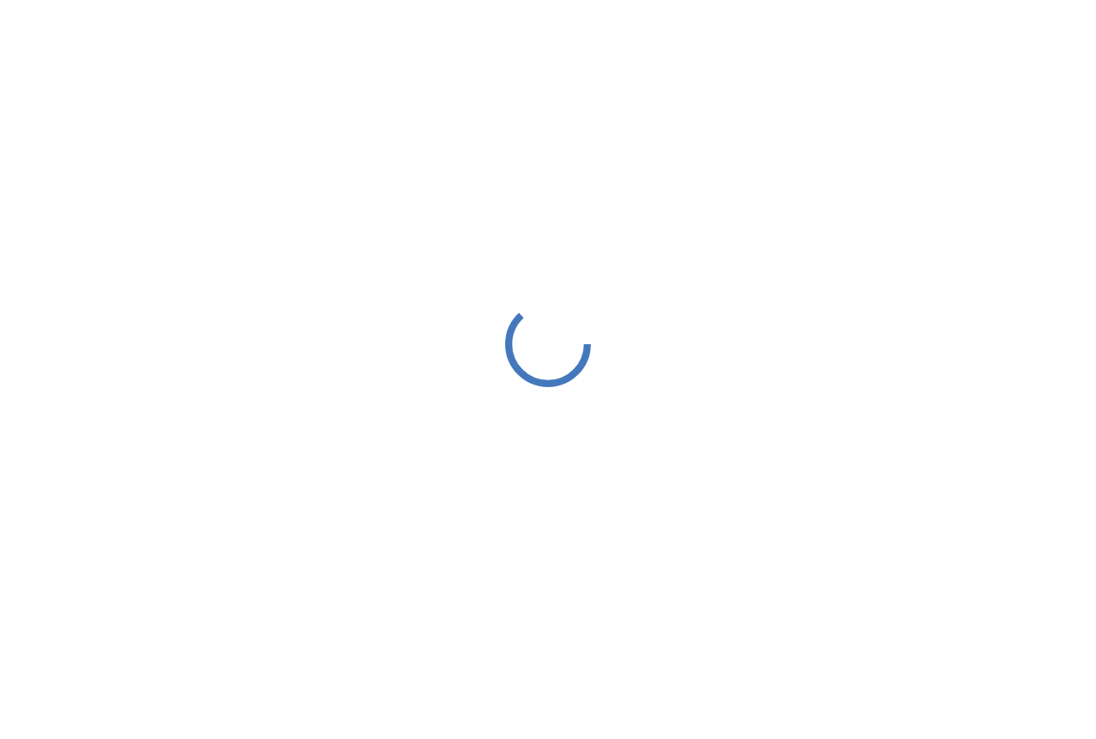
click at [485, 321] on div at bounding box center [548, 344] width 1096 height 688
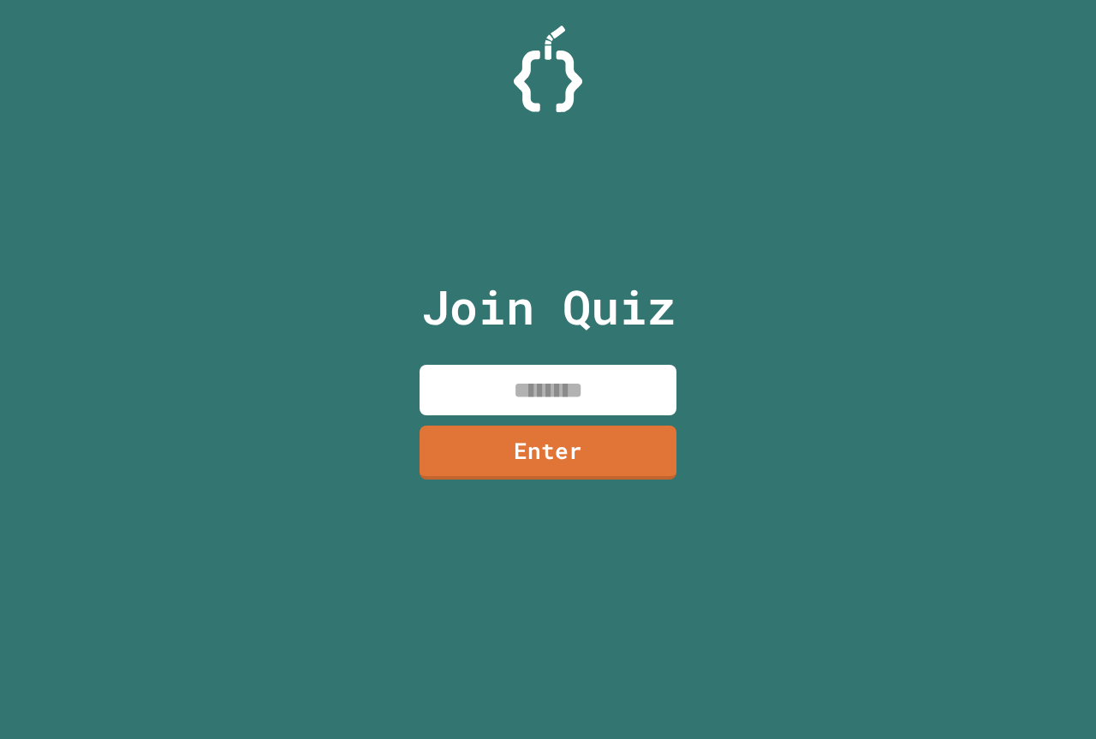
click at [475, 371] on input at bounding box center [548, 390] width 257 height 51
type input "********"
click at [612, 469] on link "Enter" at bounding box center [548, 450] width 249 height 57
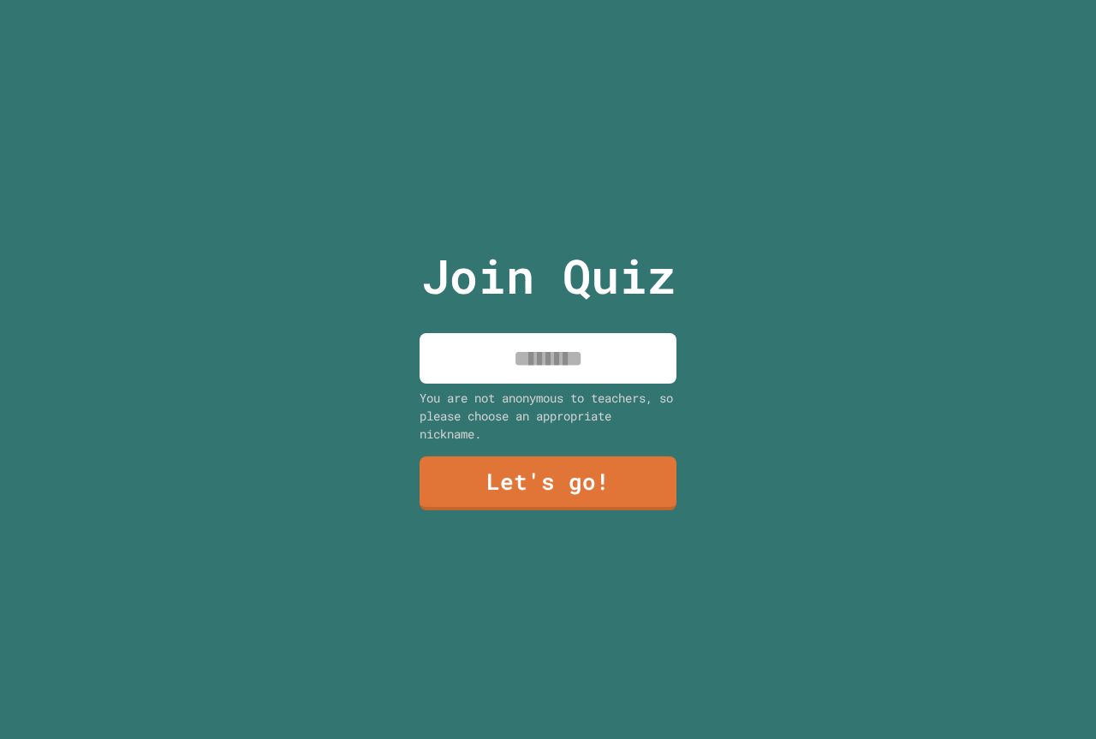
drag, startPoint x: 617, startPoint y: 356, endPoint x: 587, endPoint y: 349, distance: 29.9
click at [611, 355] on input at bounding box center [548, 358] width 257 height 51
type input "**********"
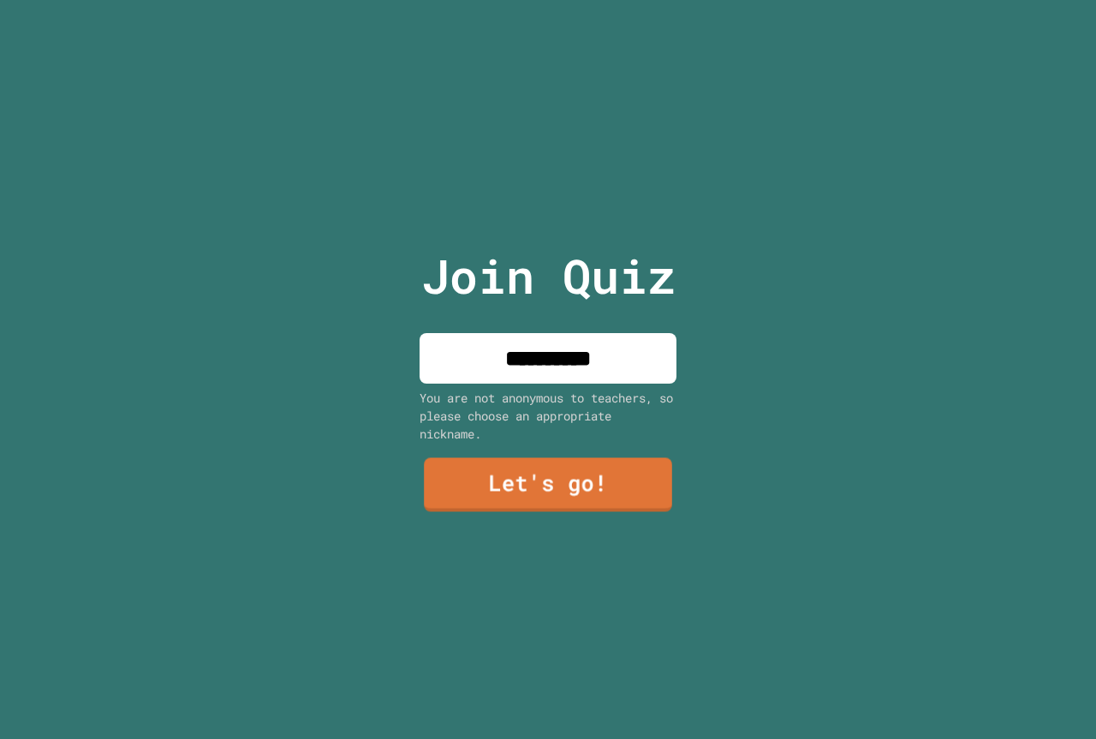
drag, startPoint x: 587, startPoint y: 510, endPoint x: 592, endPoint y: 496, distance: 15.2
click at [588, 511] on div "**********" at bounding box center [548, 369] width 289 height 739
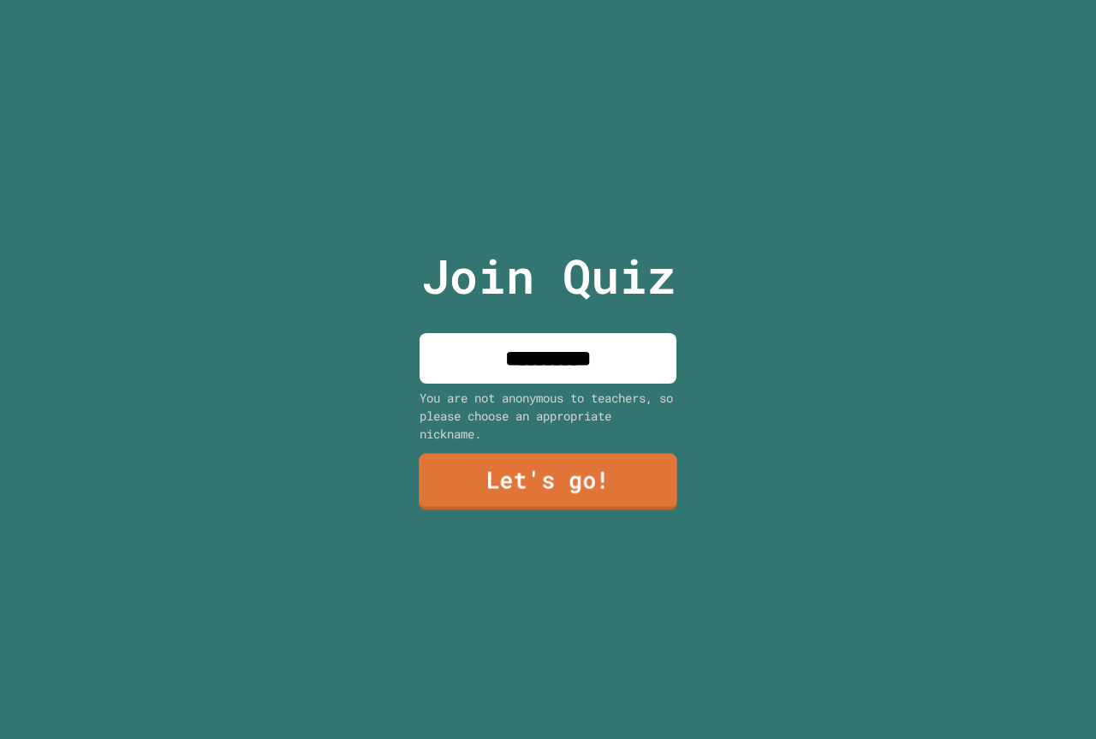
click at [597, 478] on link "Let's go!" at bounding box center [548, 482] width 259 height 57
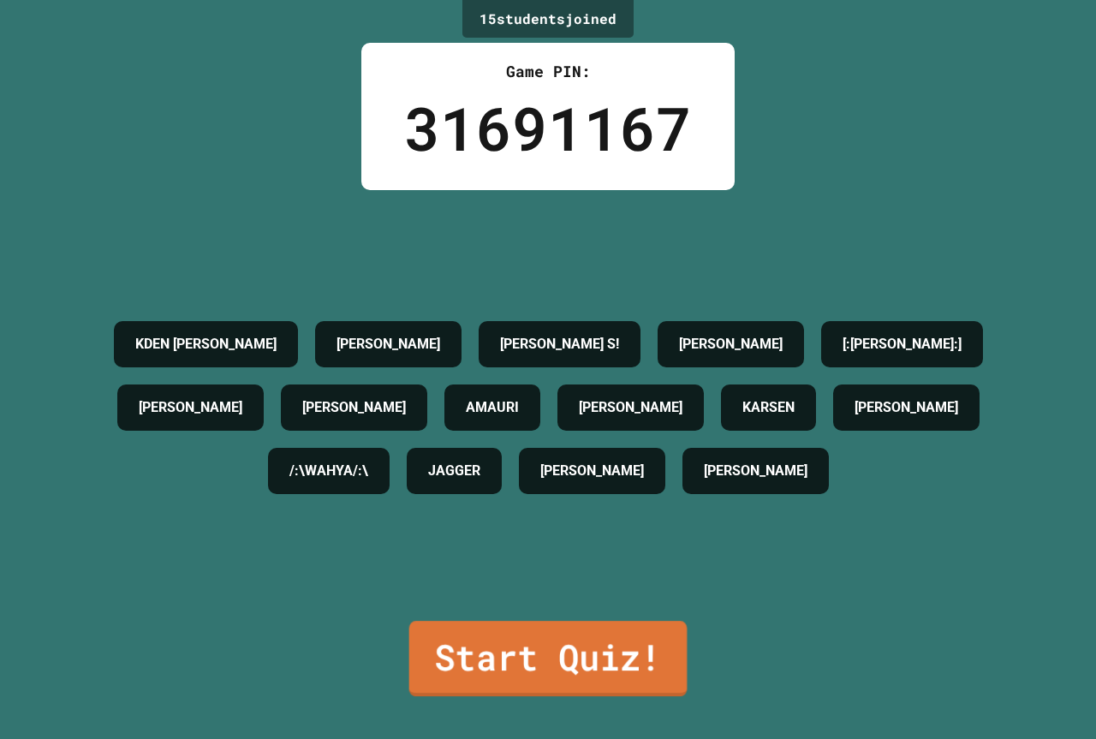
click at [507, 638] on link "Start Quiz!" at bounding box center [548, 658] width 278 height 75
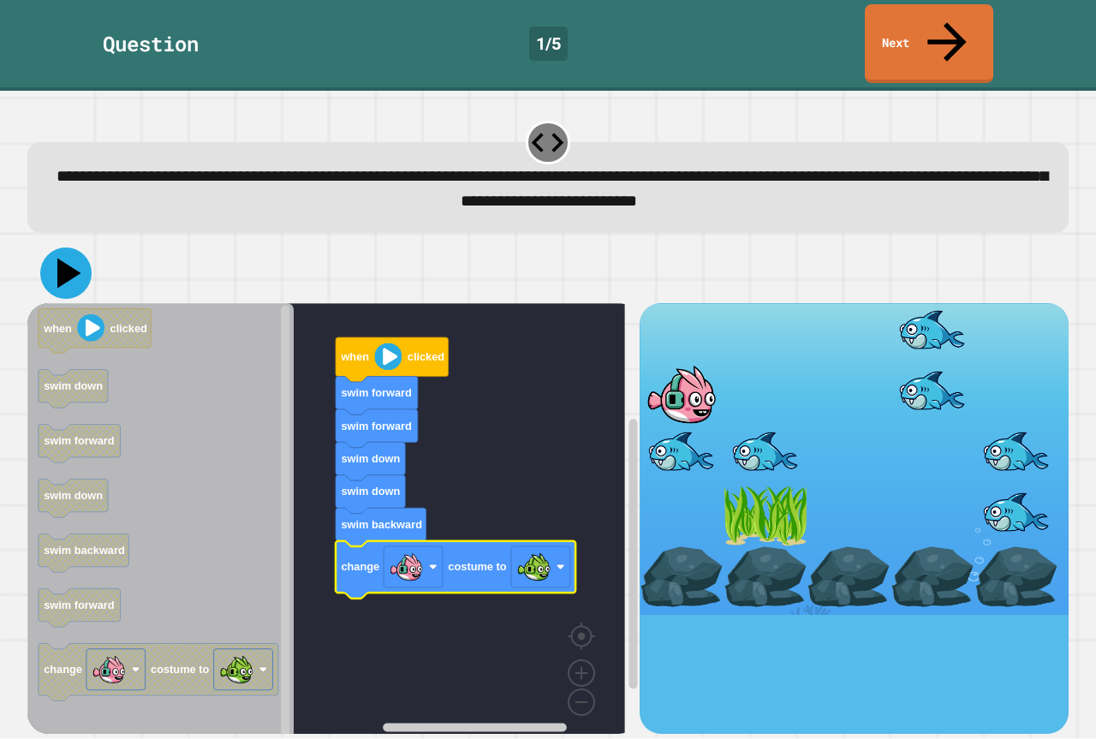
click at [60, 247] on button at bounding box center [65, 272] width 51 height 51
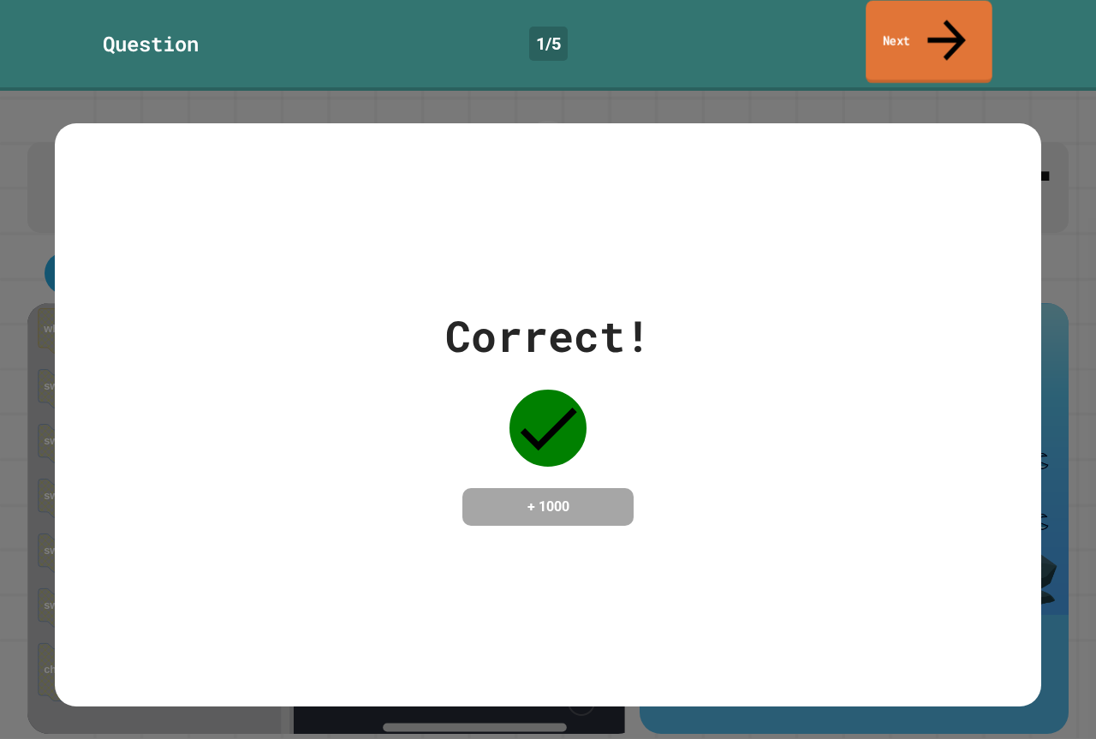
click at [975, 14] on link "Next" at bounding box center [929, 42] width 127 height 83
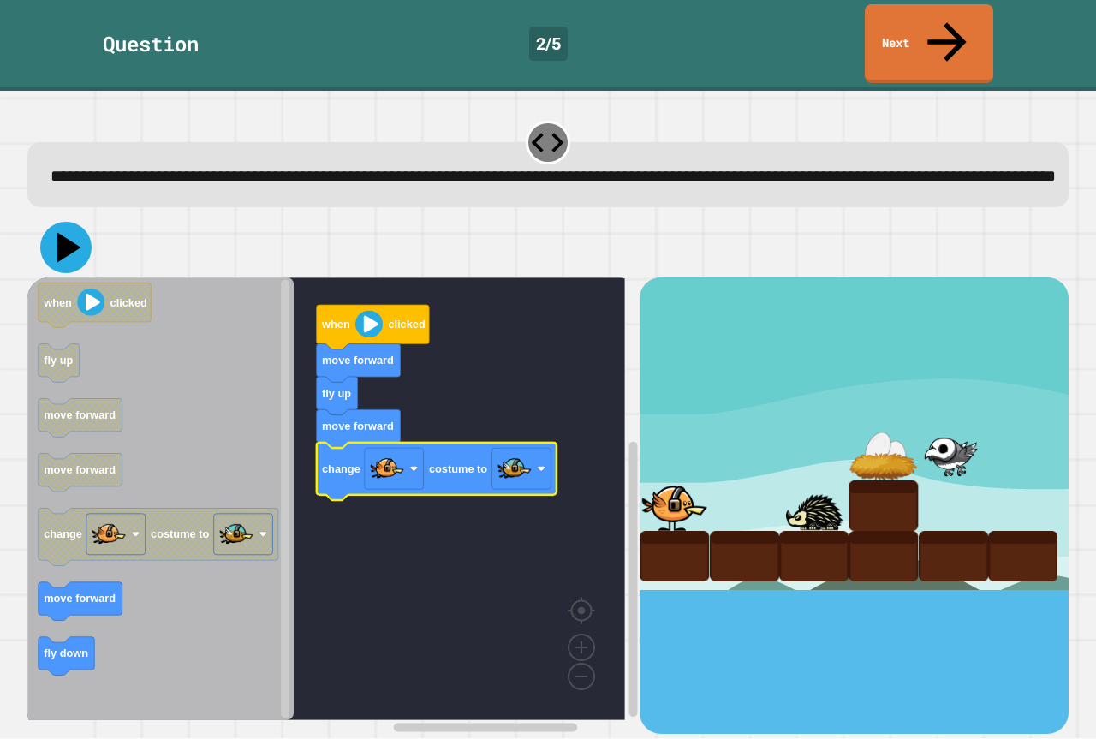
click at [53, 235] on icon at bounding box center [65, 247] width 51 height 51
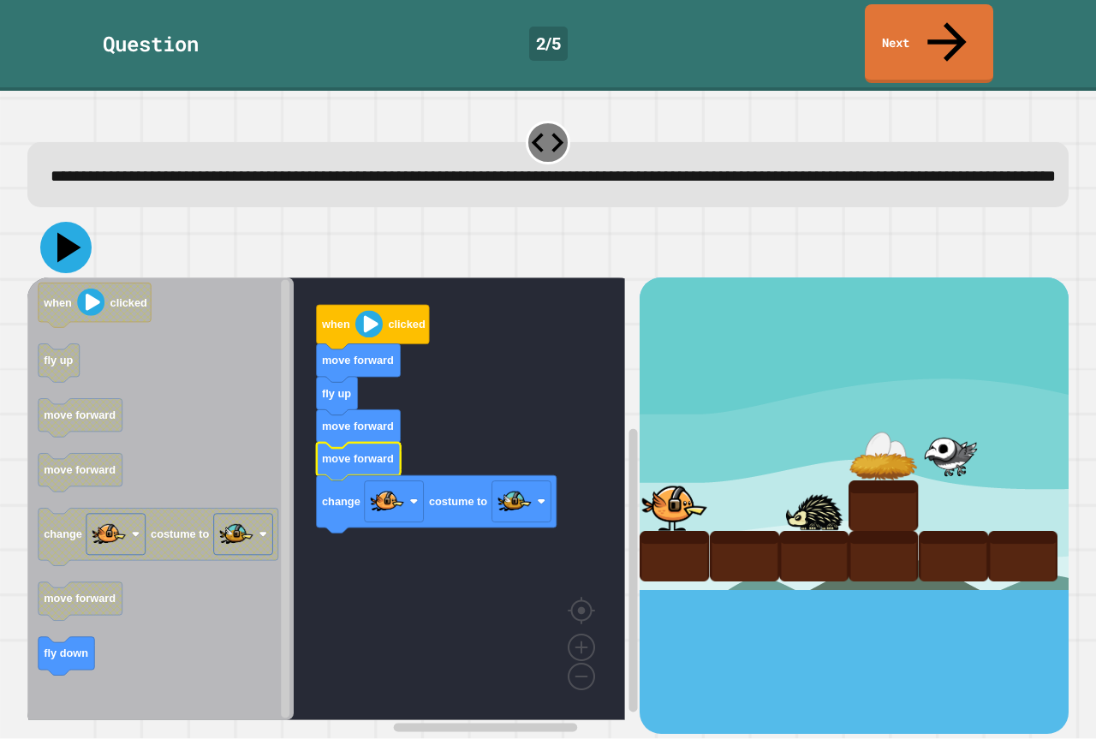
click at [57, 230] on icon at bounding box center [65, 247] width 51 height 51
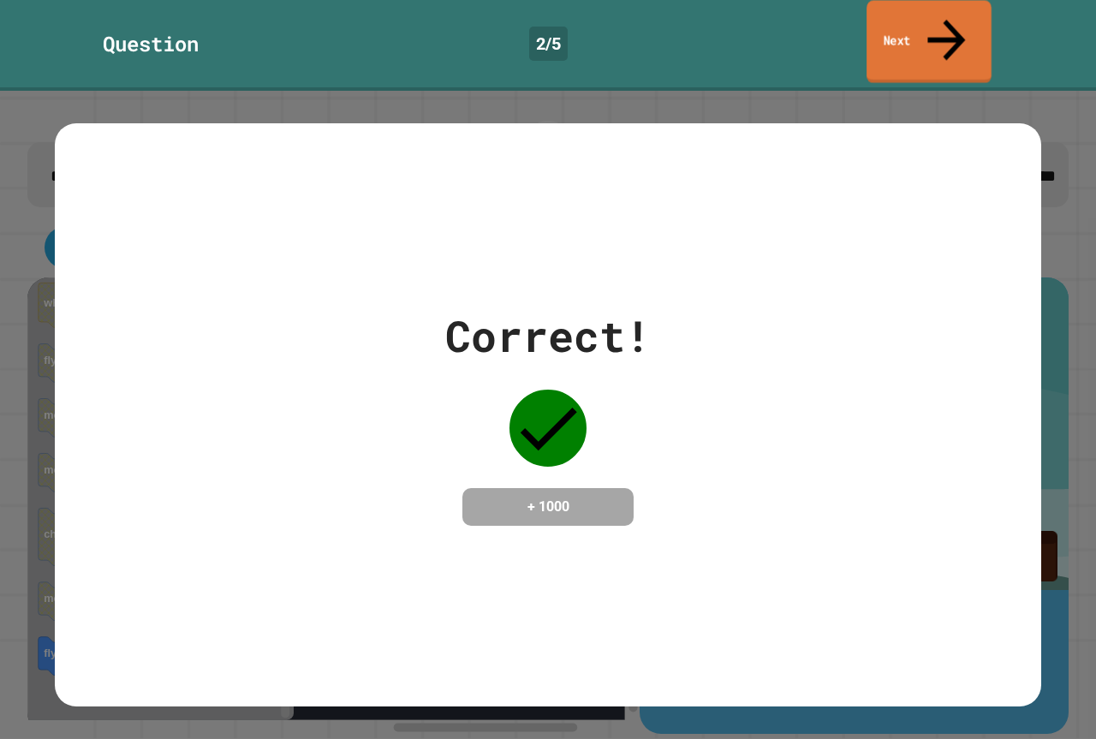
click at [944, 10] on icon at bounding box center [946, 39] width 57 height 61
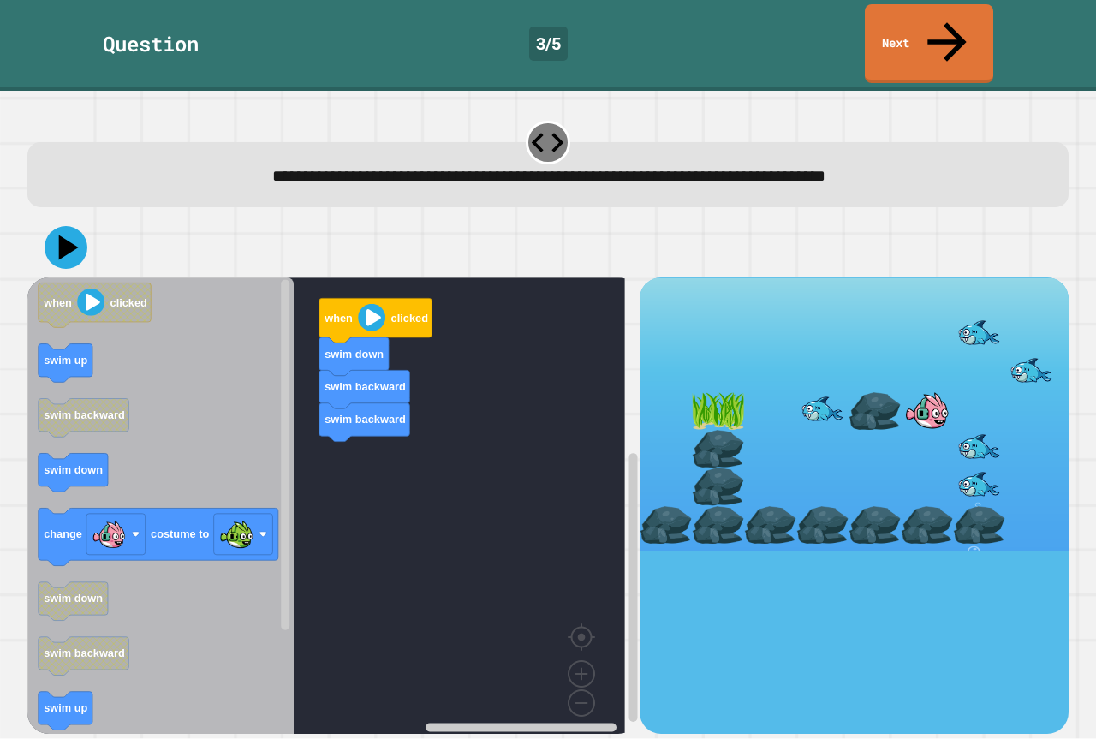
click at [241, 437] on icon "when clicked swim up swim backward swim down change costume to swim down swim b…" at bounding box center [160, 511] width 266 height 469
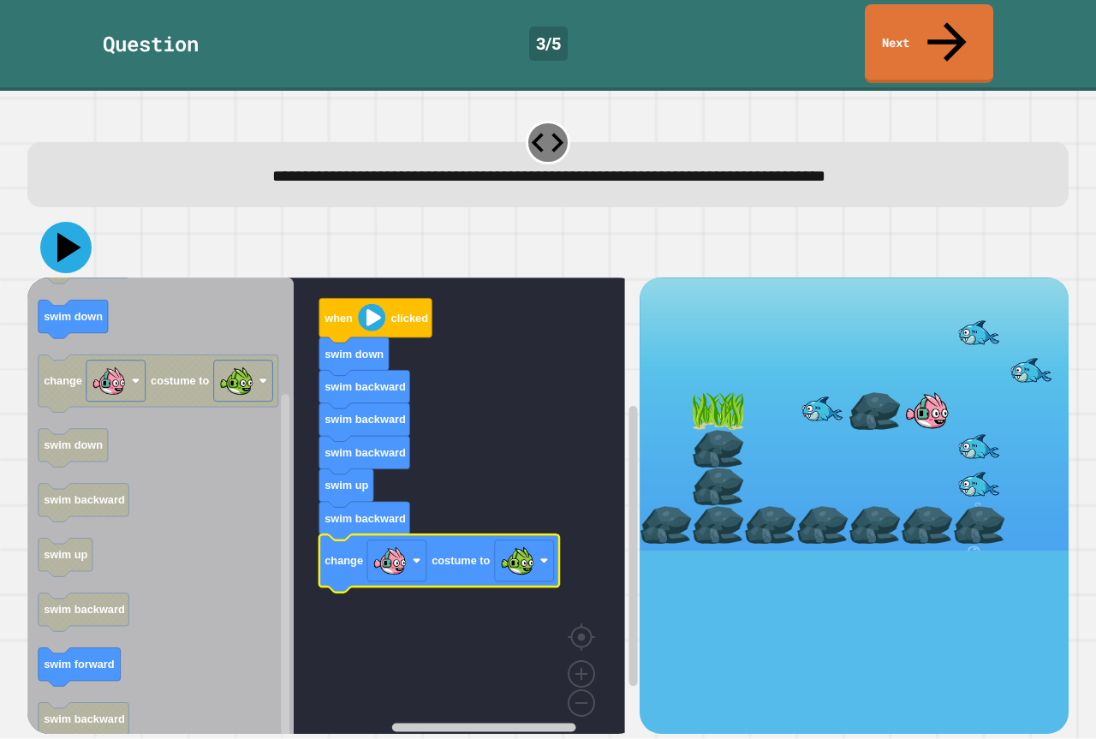
click at [64, 233] on icon at bounding box center [69, 248] width 24 height 30
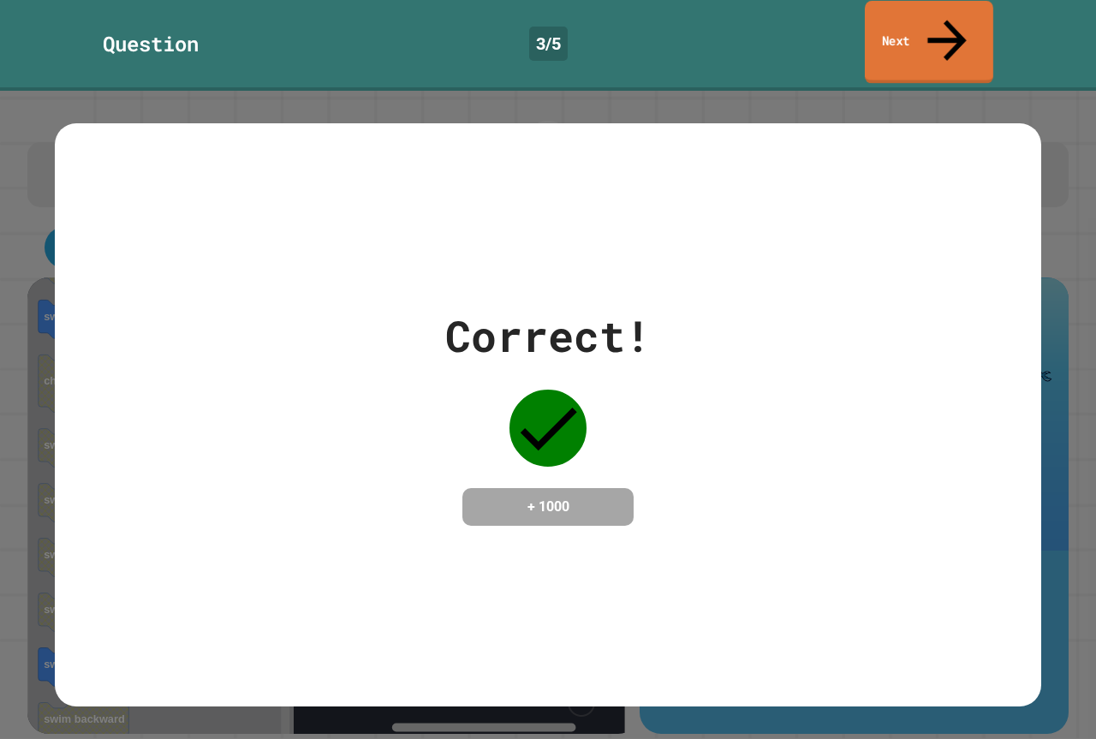
click at [932, 21] on link "Next" at bounding box center [929, 42] width 128 height 83
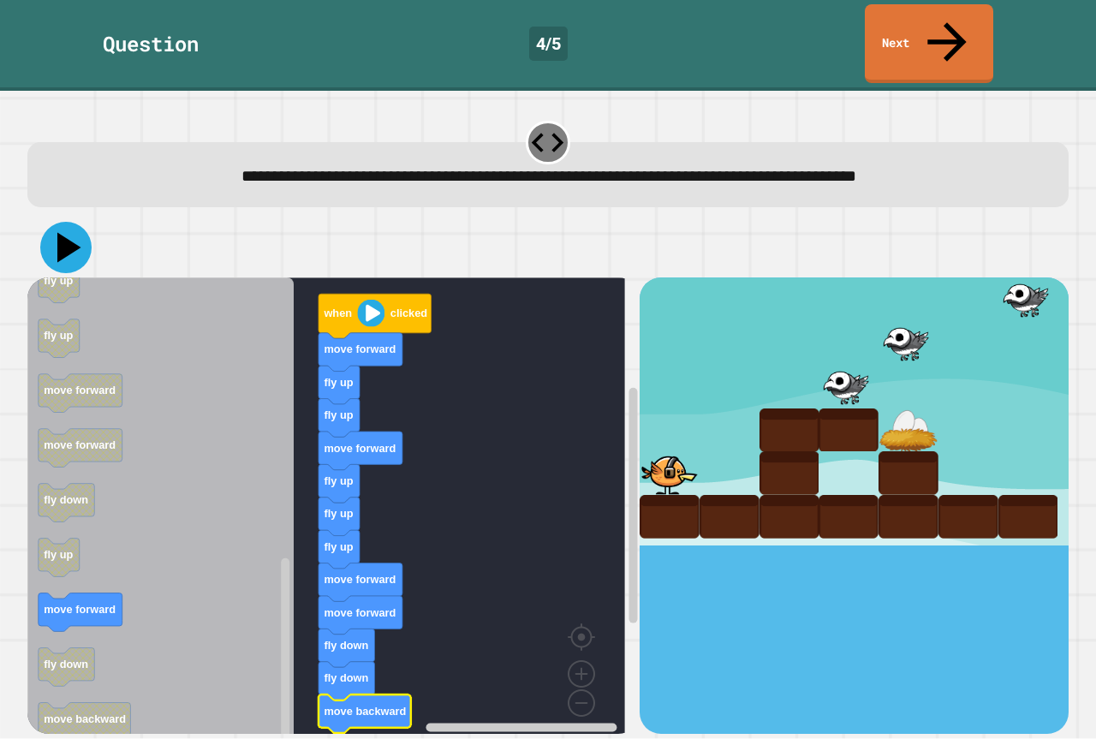
click at [63, 222] on icon at bounding box center [65, 247] width 51 height 51
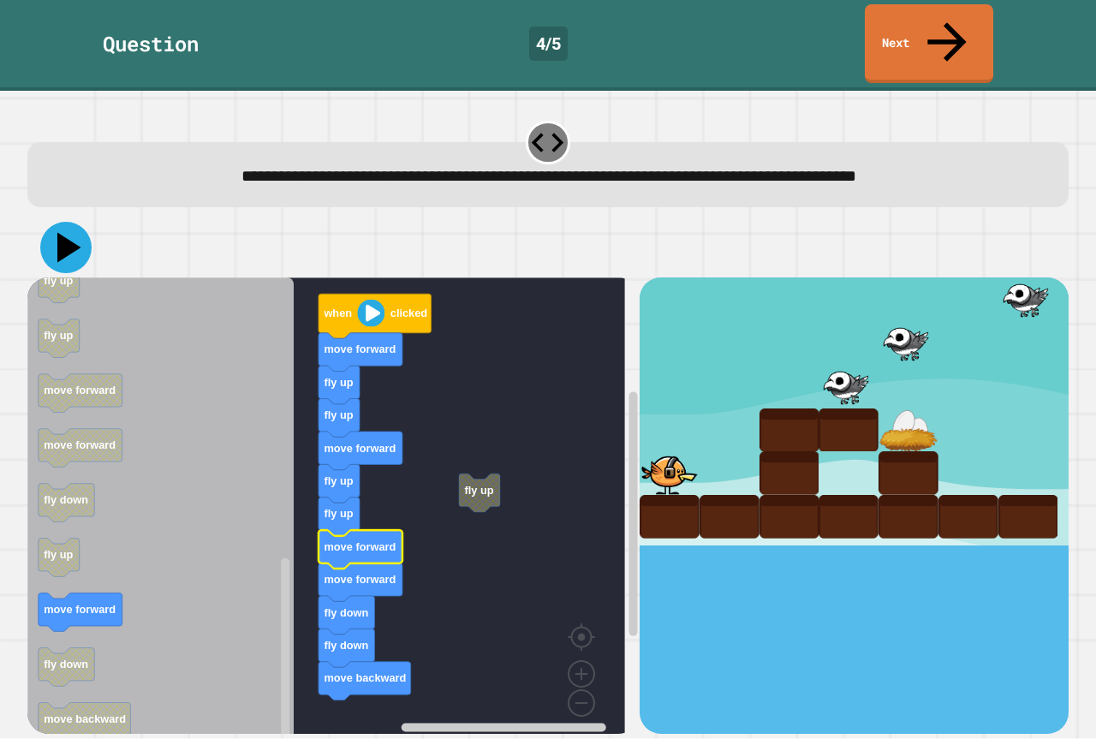
click at [63, 233] on icon at bounding box center [69, 248] width 24 height 30
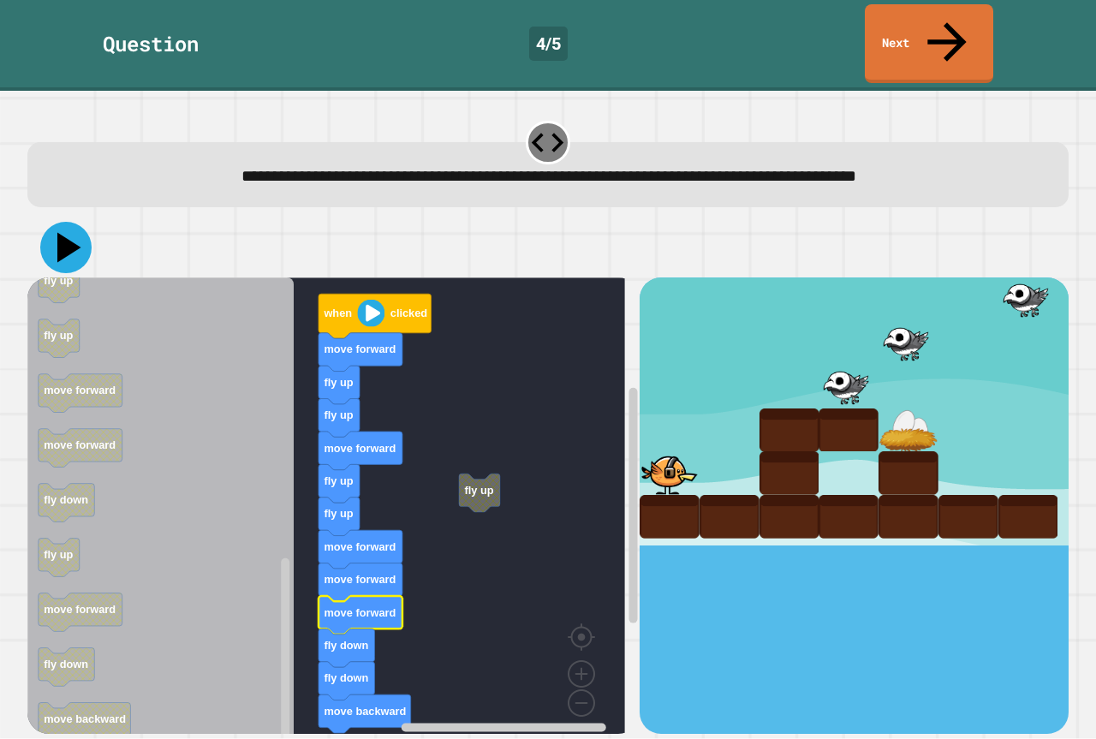
click at [67, 233] on icon at bounding box center [69, 248] width 24 height 30
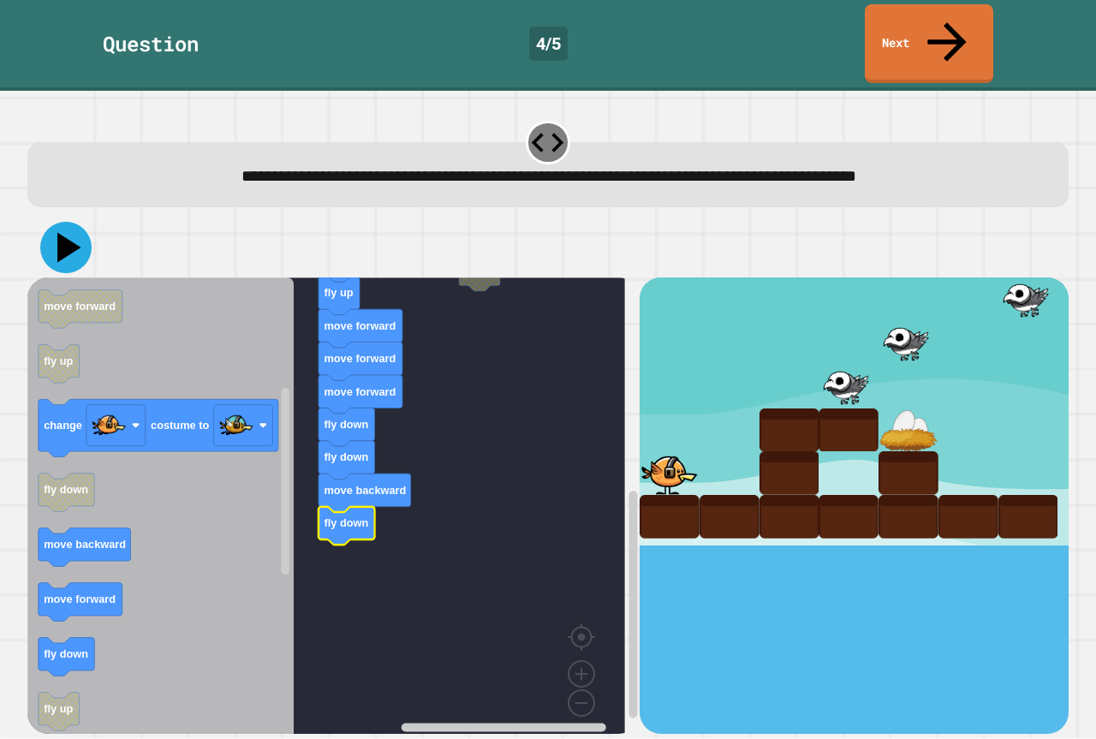
click at [68, 233] on icon at bounding box center [69, 248] width 24 height 30
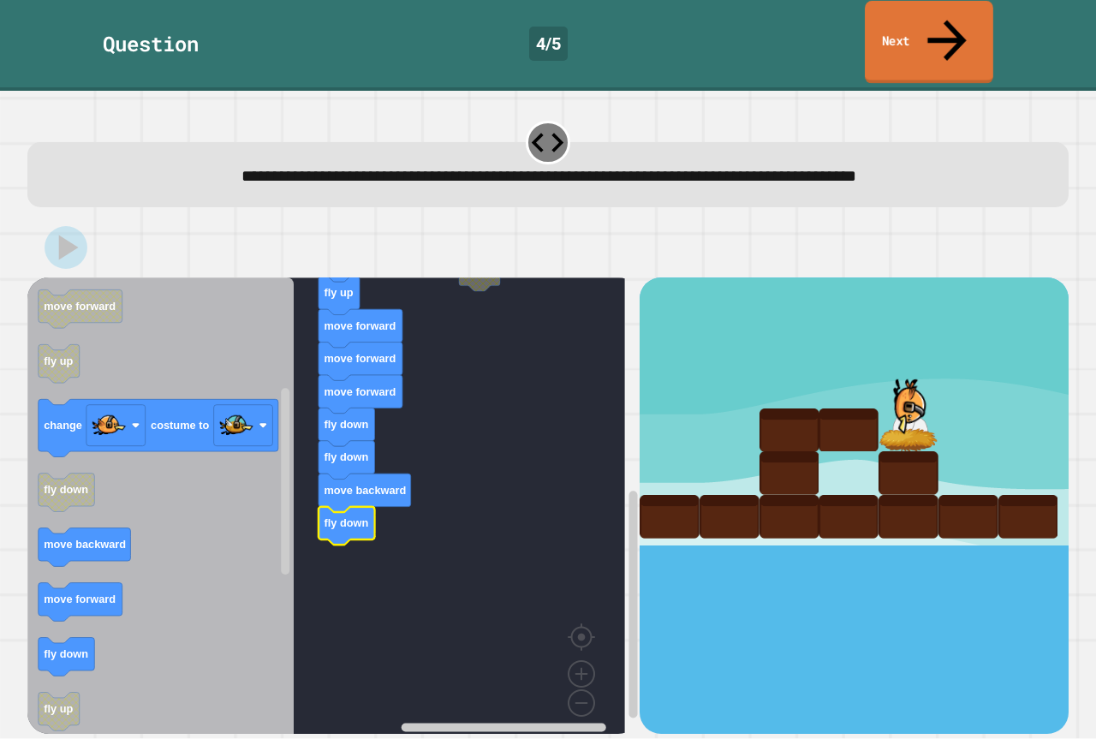
click at [956, 20] on link "Next" at bounding box center [929, 42] width 128 height 83
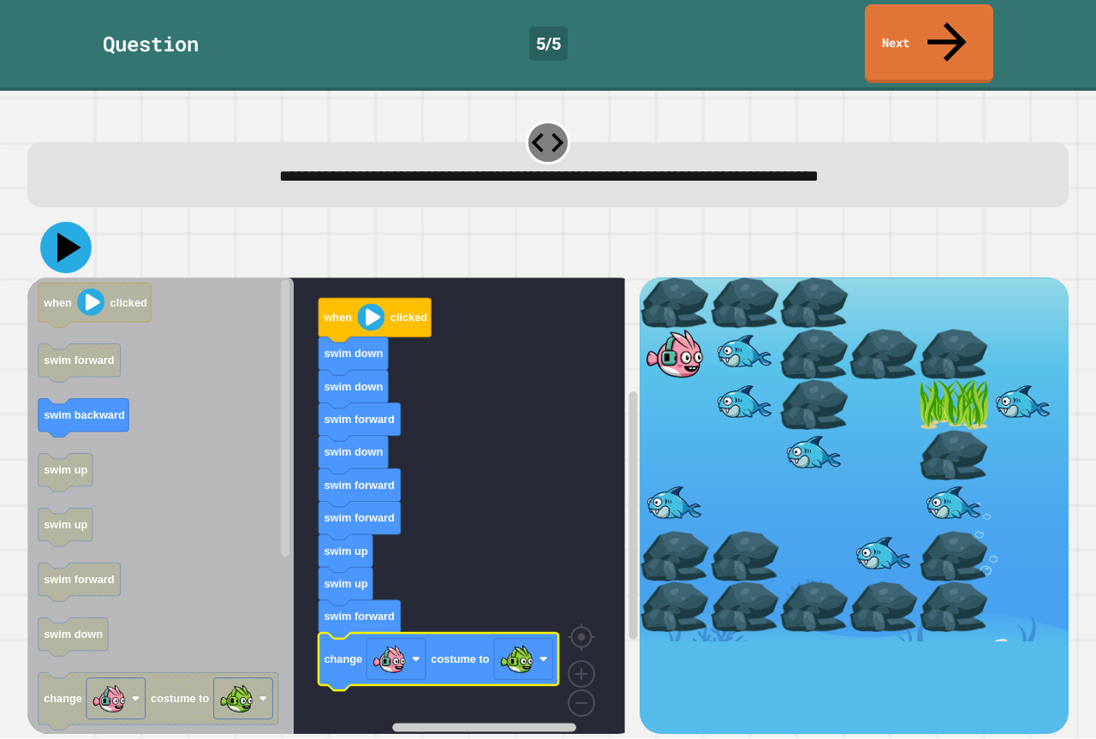
click at [62, 222] on icon at bounding box center [65, 247] width 51 height 51
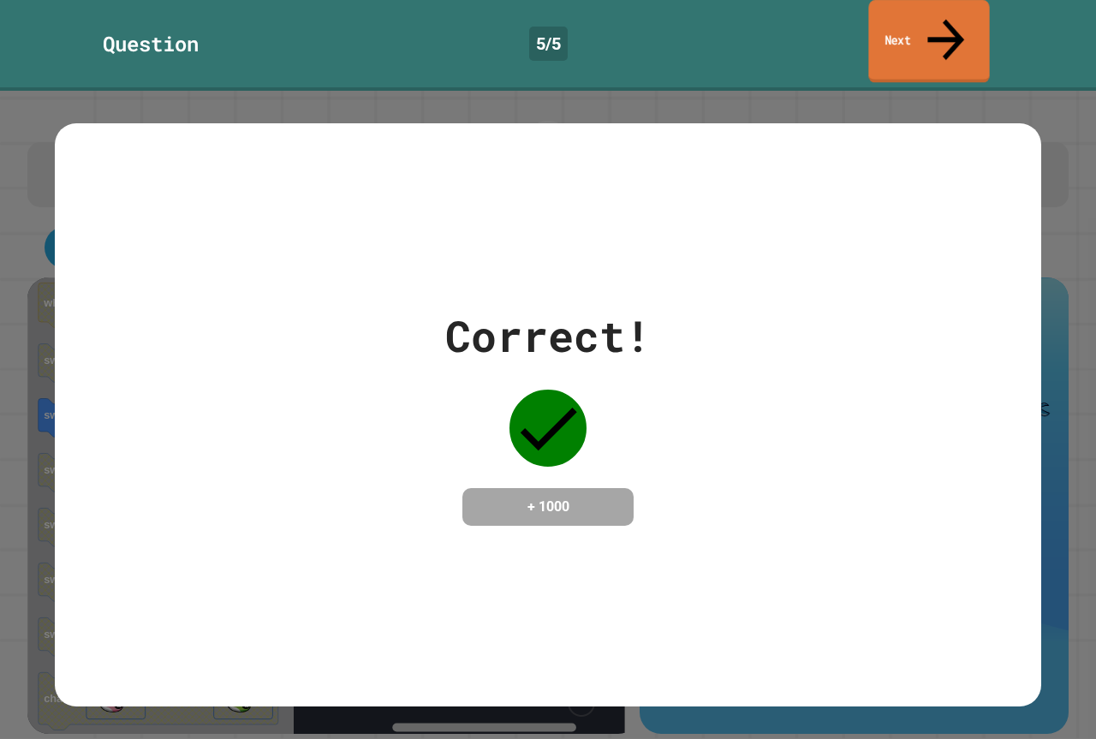
click at [912, 26] on link "Next" at bounding box center [928, 41] width 121 height 83
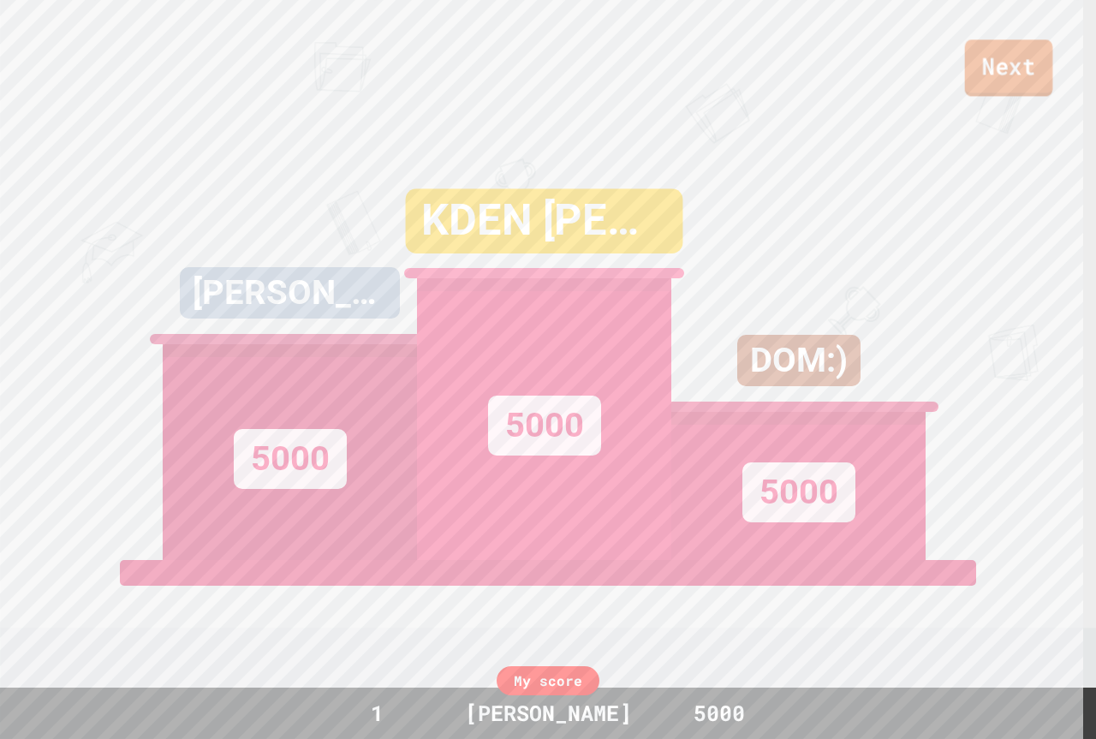
drag, startPoint x: 1013, startPoint y: 76, endPoint x: 1016, endPoint y: 63, distance: 13.3
click at [1016, 63] on link "Next" at bounding box center [1009, 67] width 88 height 57
